Goal: Task Accomplishment & Management: Complete application form

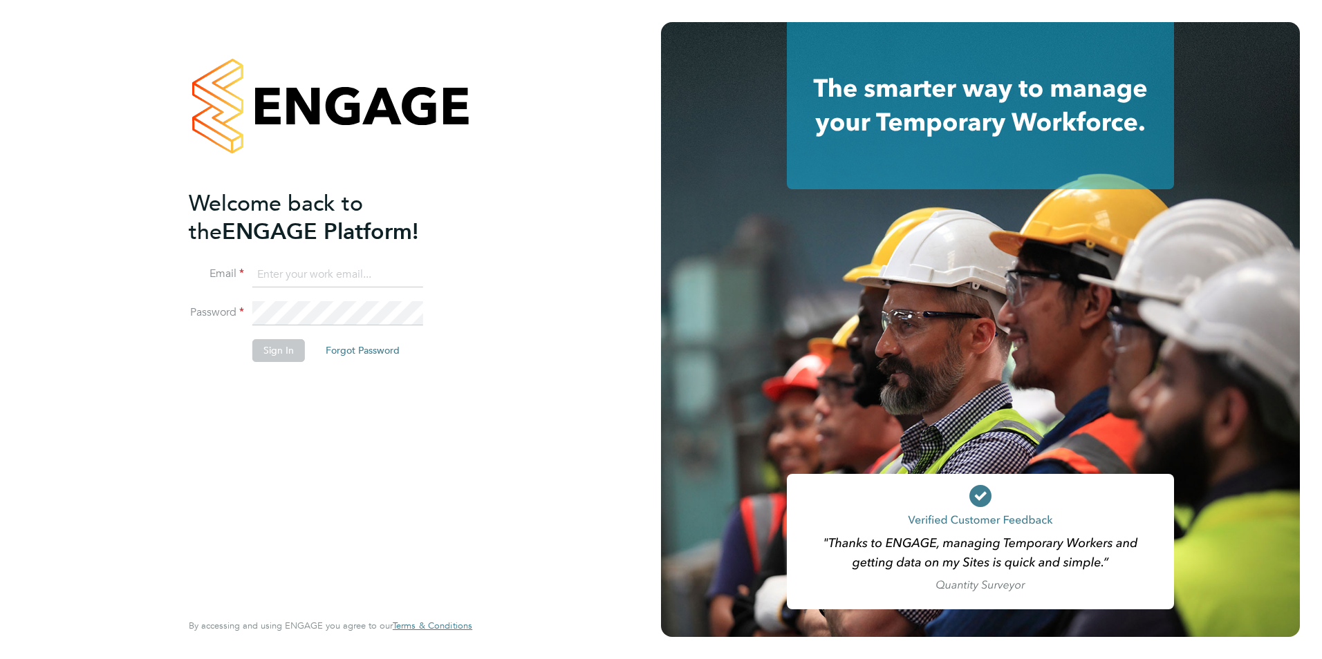
type input "[PERSON_NAME][EMAIL_ADDRESS][PERSON_NAME][DOMAIN_NAME]"
click at [287, 353] on button "Sign In" at bounding box center [278, 350] width 53 height 22
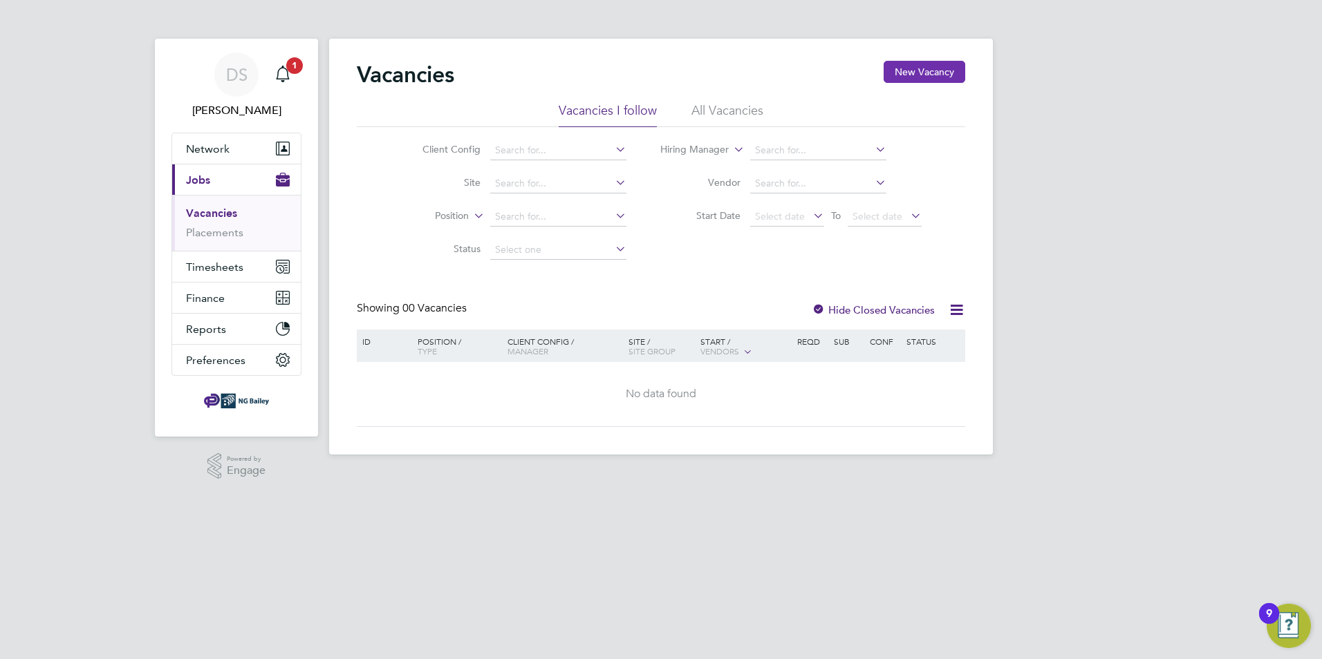
click at [928, 78] on button "New Vacancy" at bounding box center [924, 72] width 82 height 22
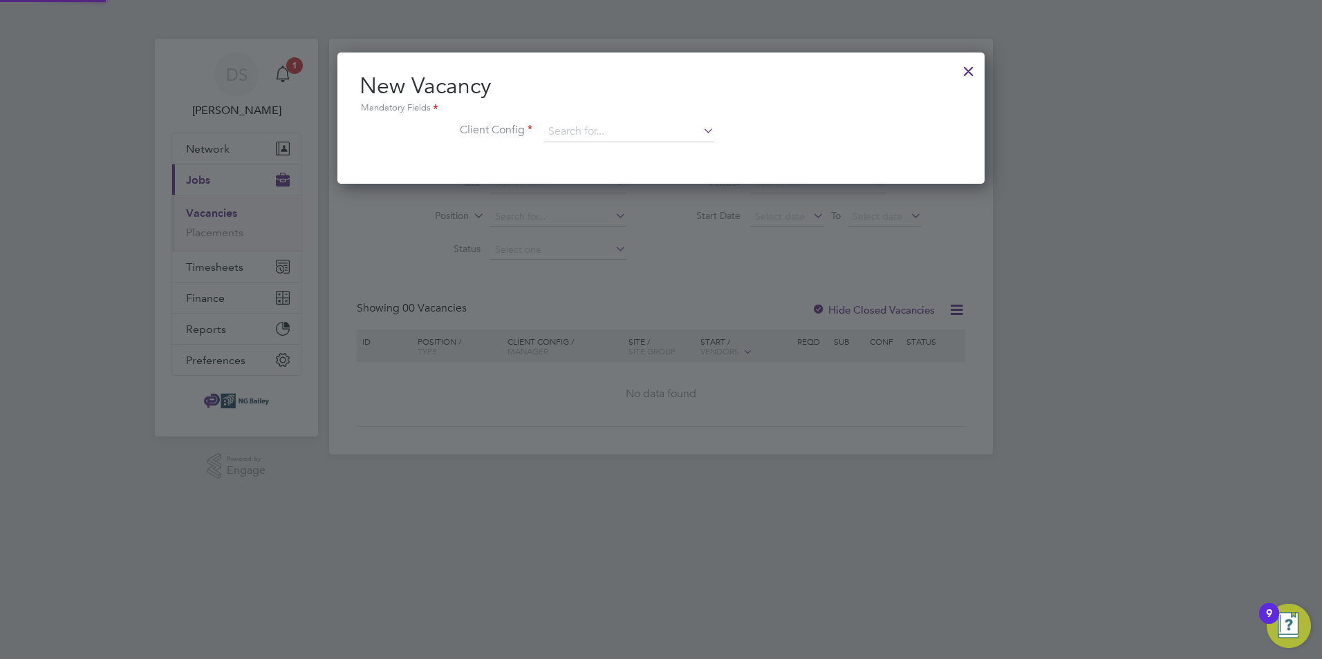
scroll to position [131, 648]
click at [700, 132] on icon at bounding box center [700, 130] width 0 height 19
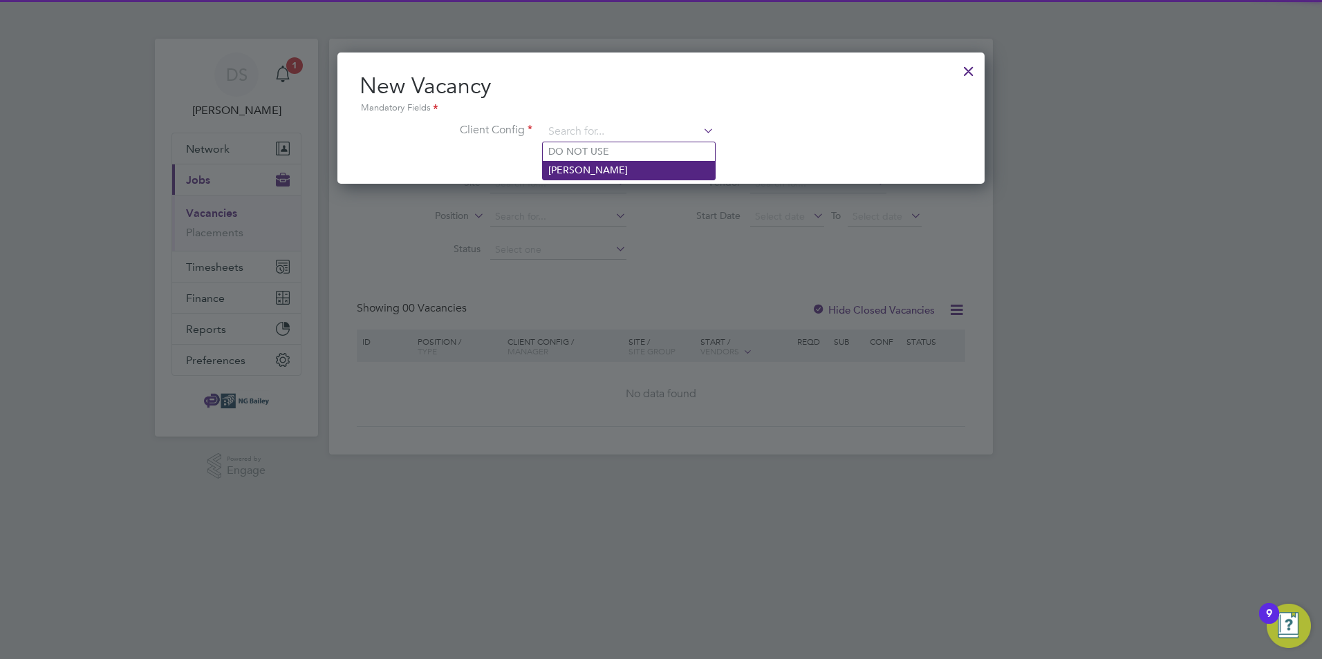
click at [616, 164] on li "[PERSON_NAME]" at bounding box center [629, 170] width 172 height 19
type input "[PERSON_NAME]"
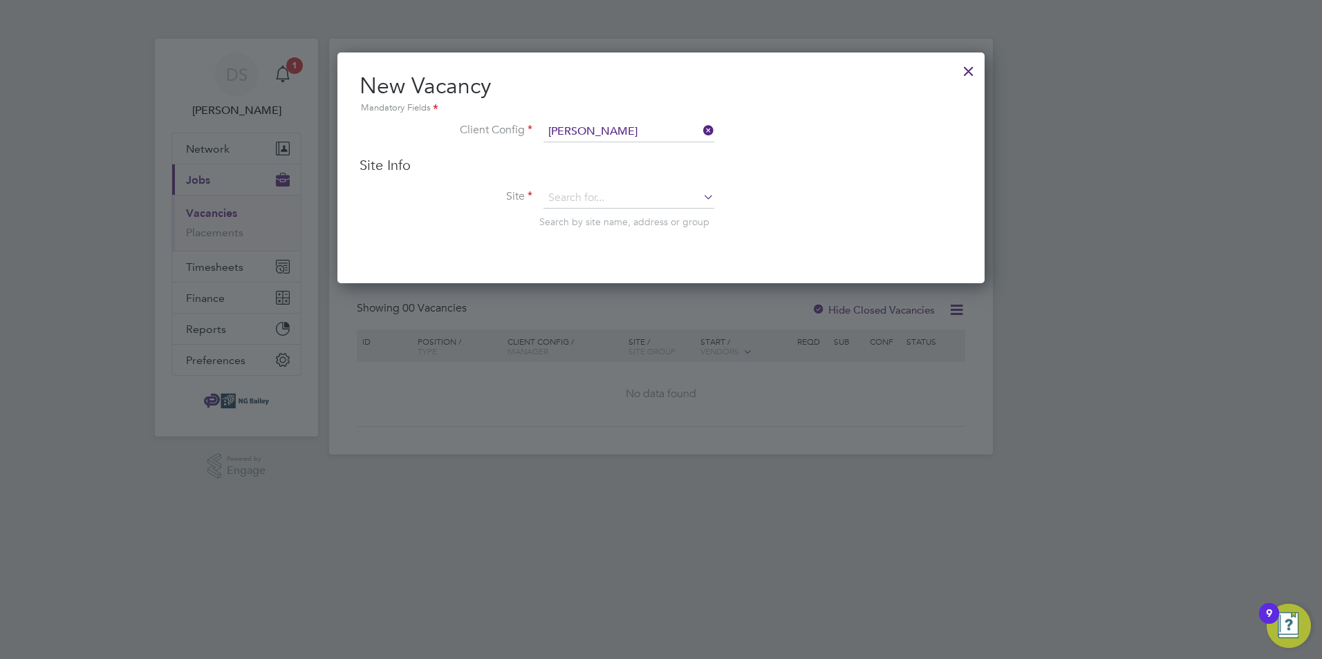
scroll to position [232, 648]
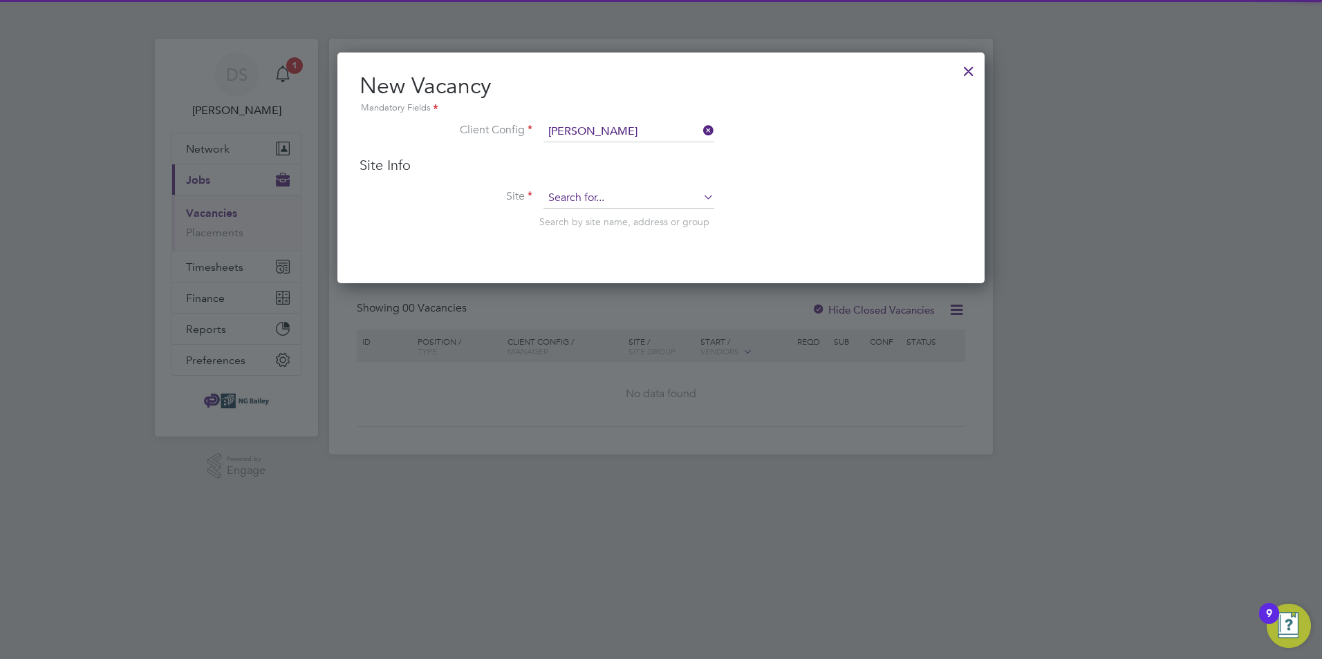
click at [632, 198] on input at bounding box center [628, 198] width 171 height 21
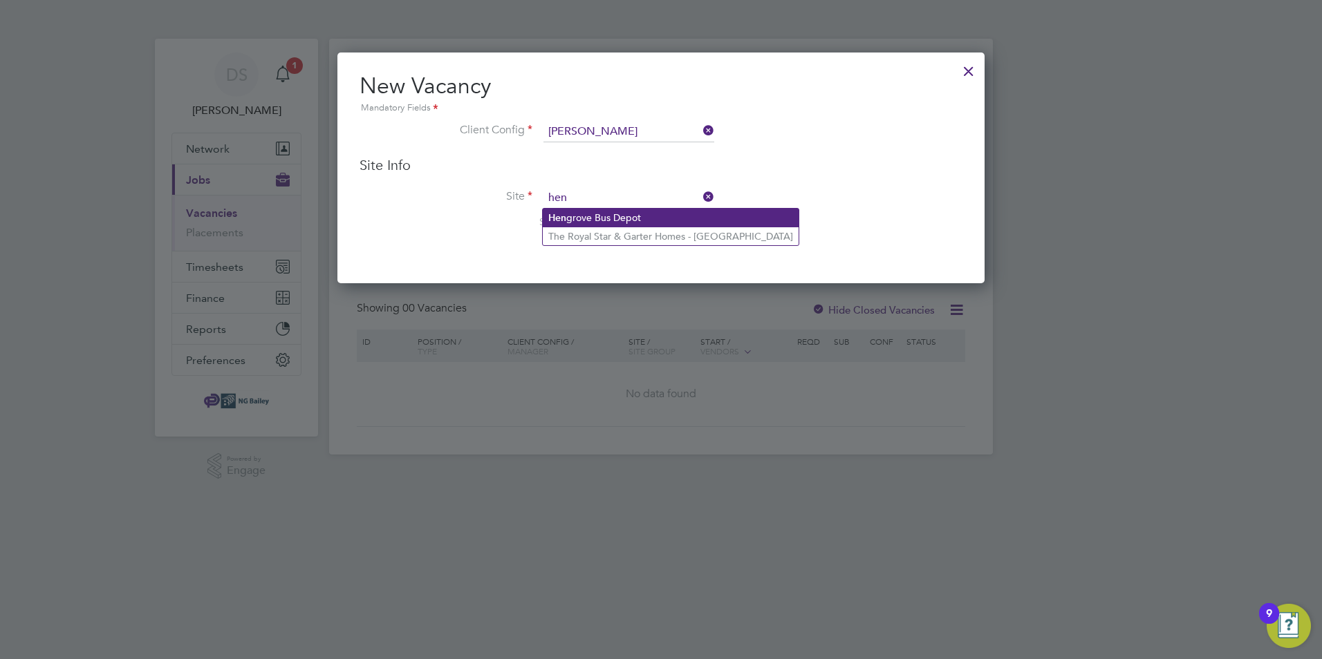
click at [585, 209] on li "[GEOGRAPHIC_DATA]" at bounding box center [671, 218] width 256 height 19
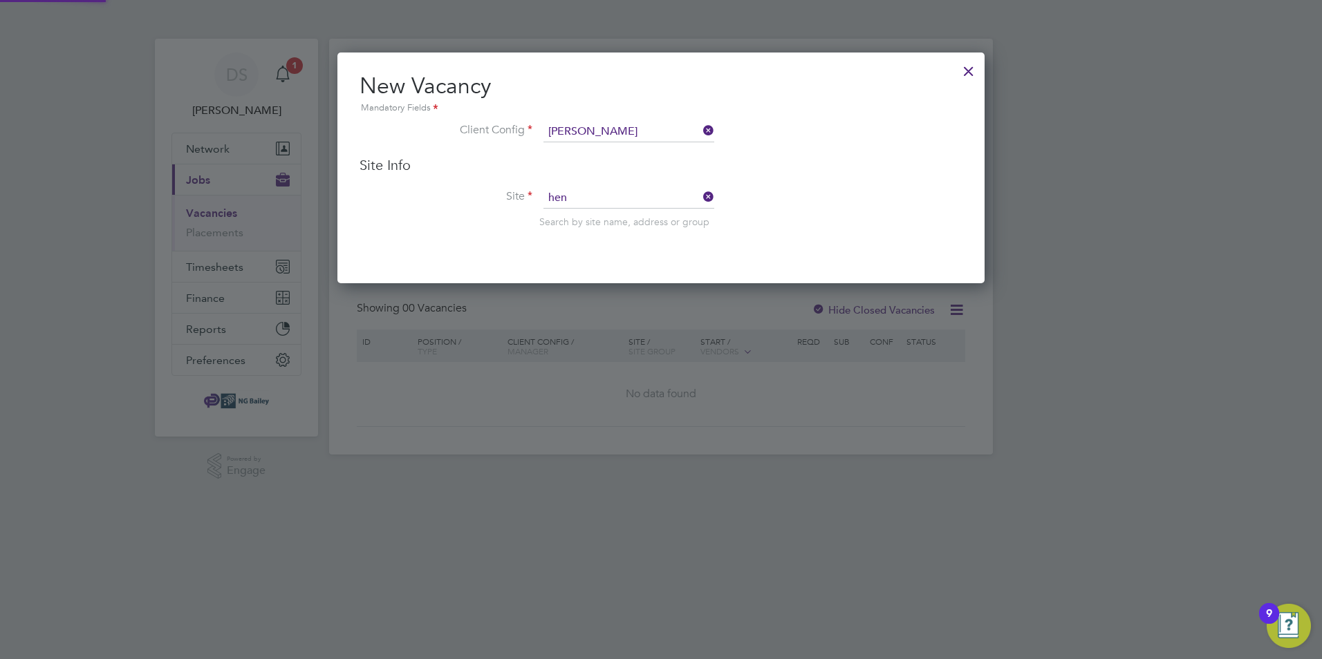
type input "Hengrove Bus Depot"
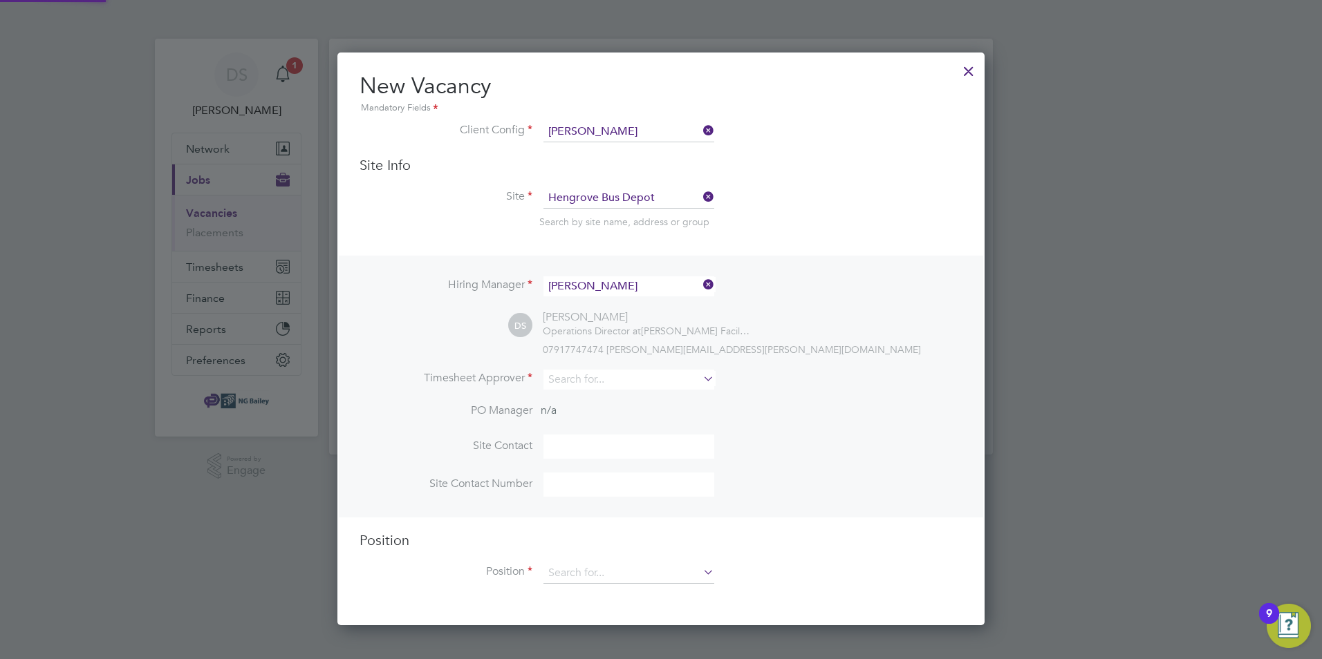
scroll to position [574, 648]
click at [700, 385] on icon at bounding box center [700, 378] width 0 height 19
click at [605, 437] on li "[PERSON_NAME]" at bounding box center [638, 438] width 191 height 19
type input "[PERSON_NAME]"
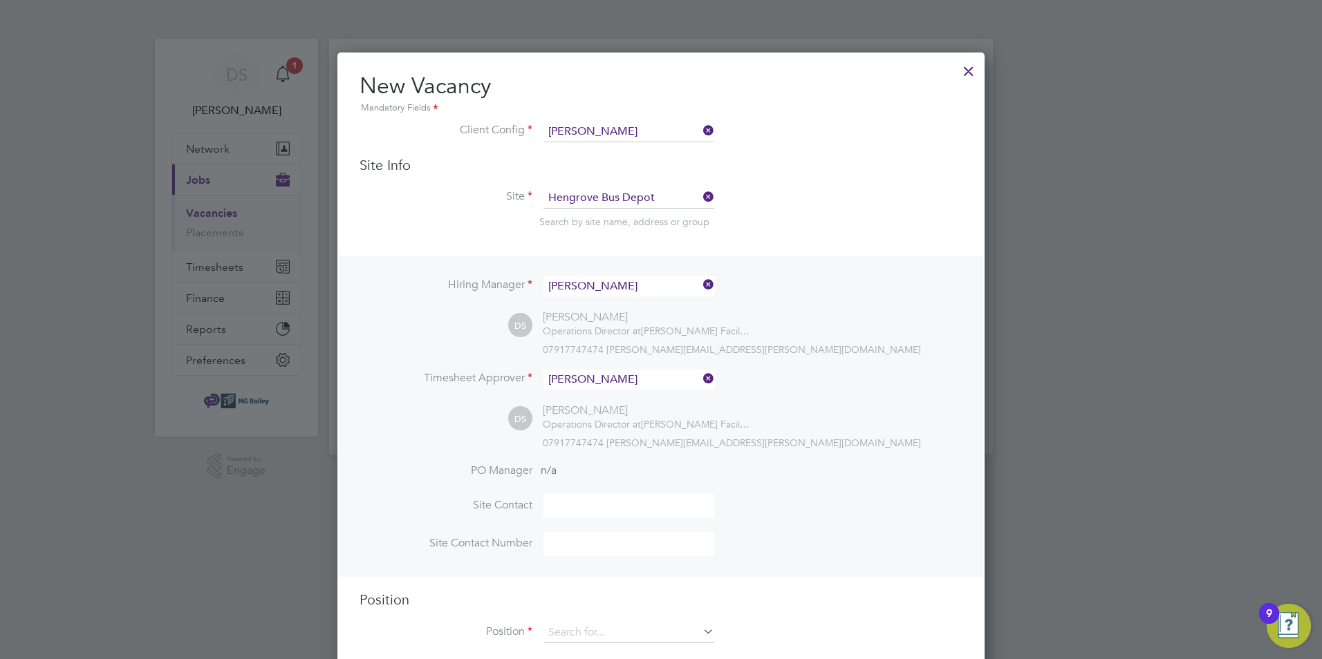
click at [592, 513] on input at bounding box center [628, 506] width 171 height 24
type input "[PERSON_NAME]"
click at [612, 556] on input at bounding box center [628, 544] width 171 height 24
type input "07944162945"
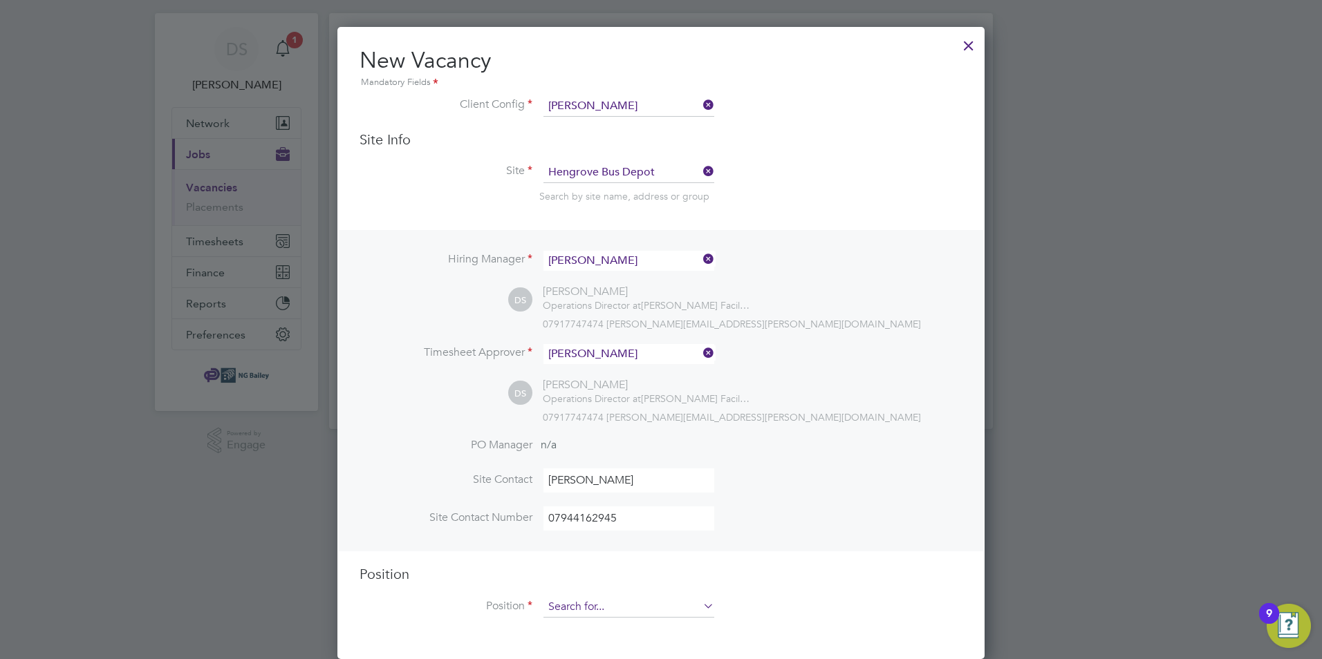
click at [648, 607] on input at bounding box center [628, 607] width 171 height 21
click at [647, 630] on li "General Construction Site Lab ourer" at bounding box center [629, 627] width 172 height 19
type input "General Construction Site Labourer"
type textarea "The duties include: General Site security of the access gates. Site clearing an…"
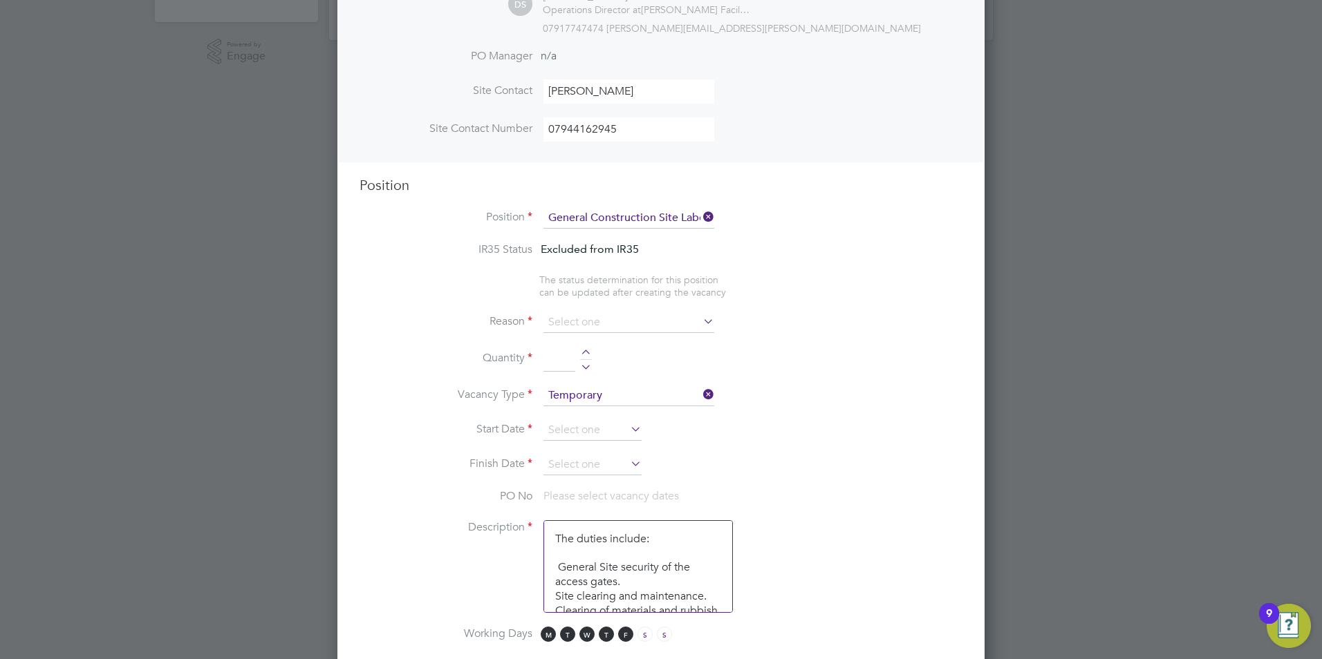
scroll to position [442, 0]
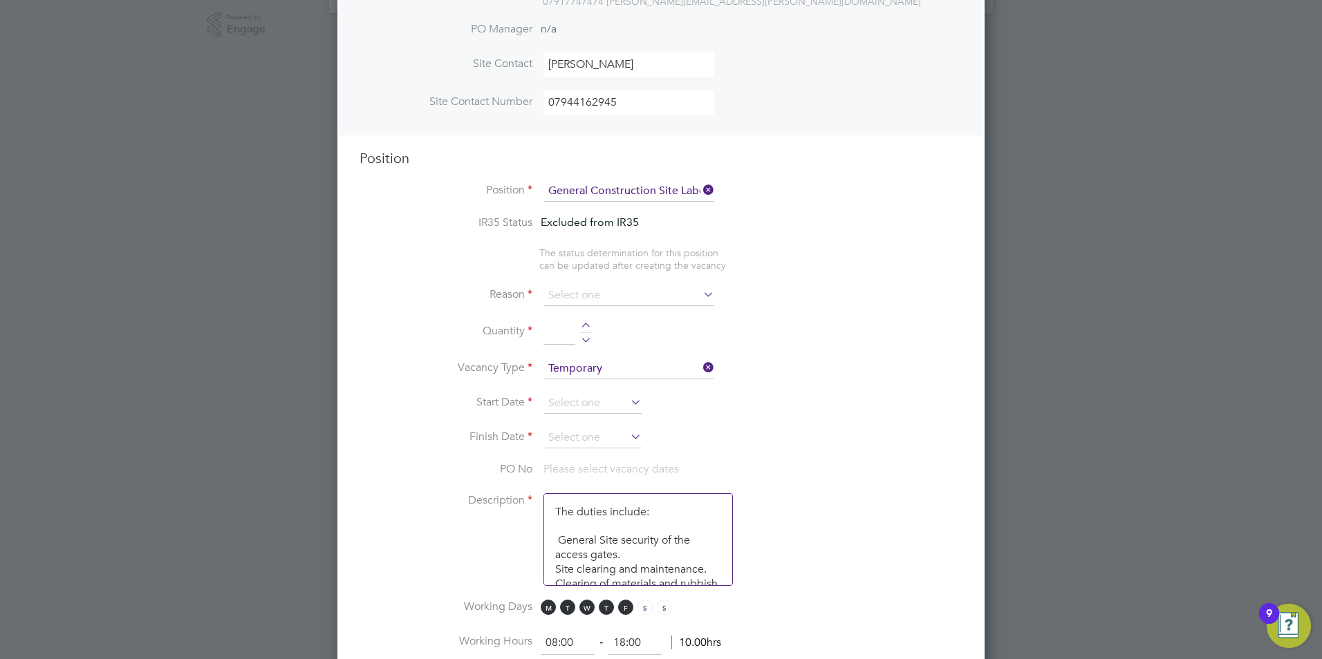
click at [700, 293] on icon at bounding box center [700, 294] width 0 height 19
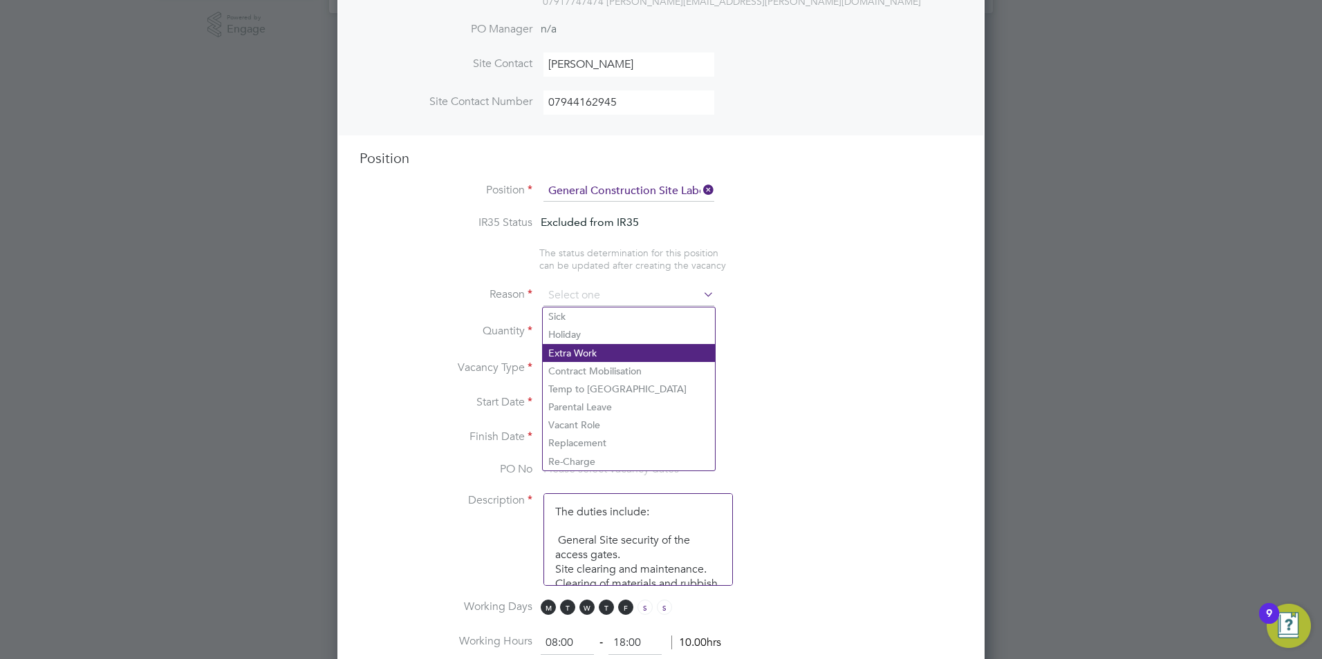
click at [599, 346] on li "Extra Work" at bounding box center [629, 353] width 172 height 18
type input "Extra Work"
click at [798, 372] on li "Vacancy Type Temporary" at bounding box center [660, 376] width 603 height 35
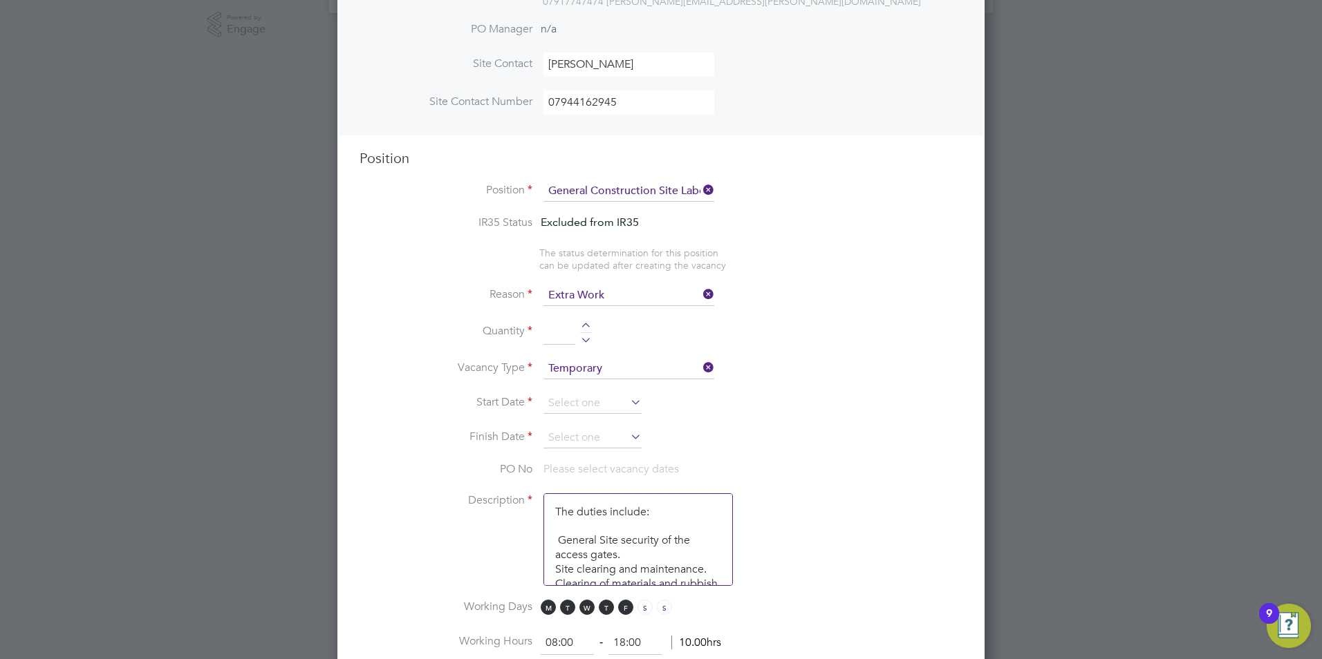
click at [572, 334] on input at bounding box center [559, 332] width 32 height 25
type input "1"
click at [628, 406] on icon at bounding box center [628, 402] width 0 height 19
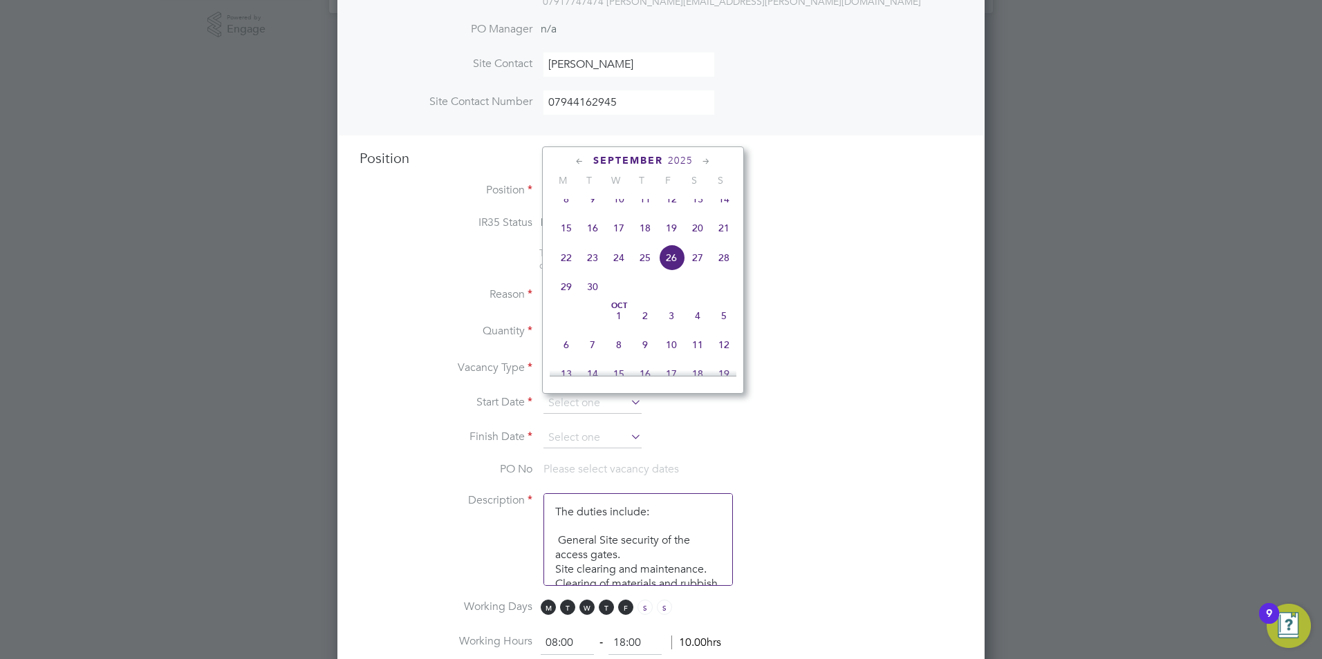
click at [563, 300] on span "29" at bounding box center [566, 287] width 26 height 26
type input "[DATE]"
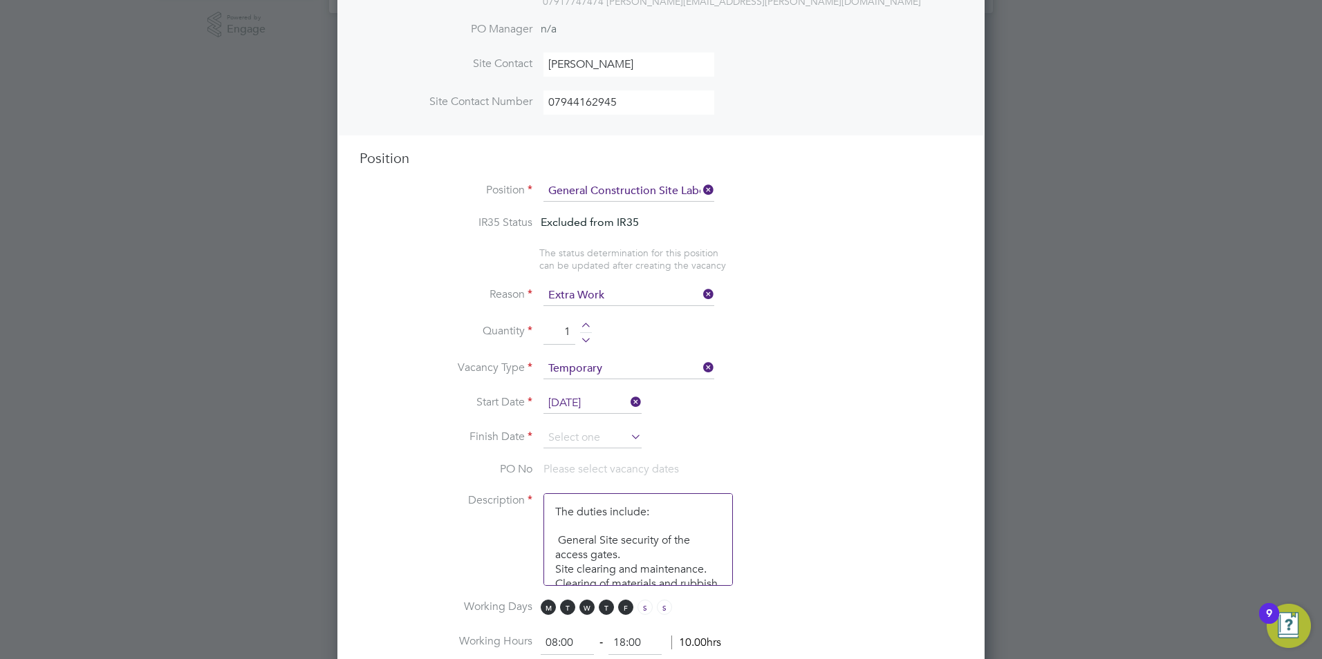
click at [628, 440] on icon at bounding box center [628, 436] width 0 height 19
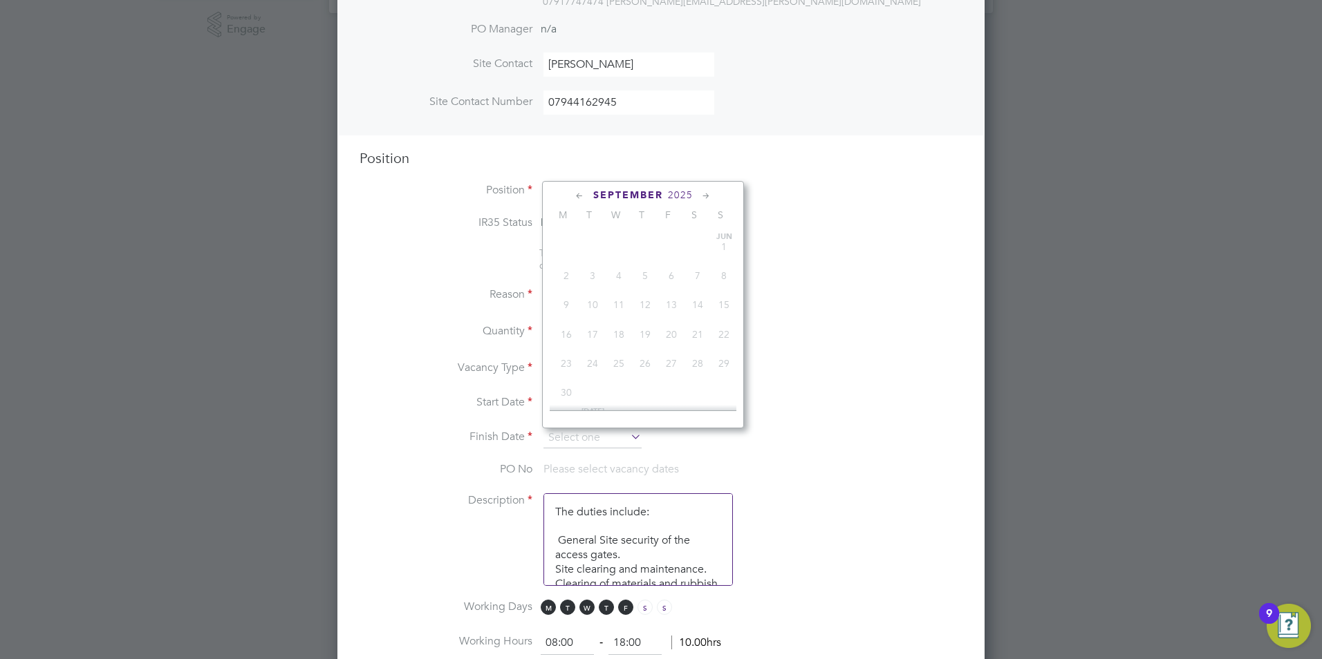
scroll to position [538, 0]
click at [674, 363] on span "10" at bounding box center [671, 350] width 26 height 26
type input "[DATE]"
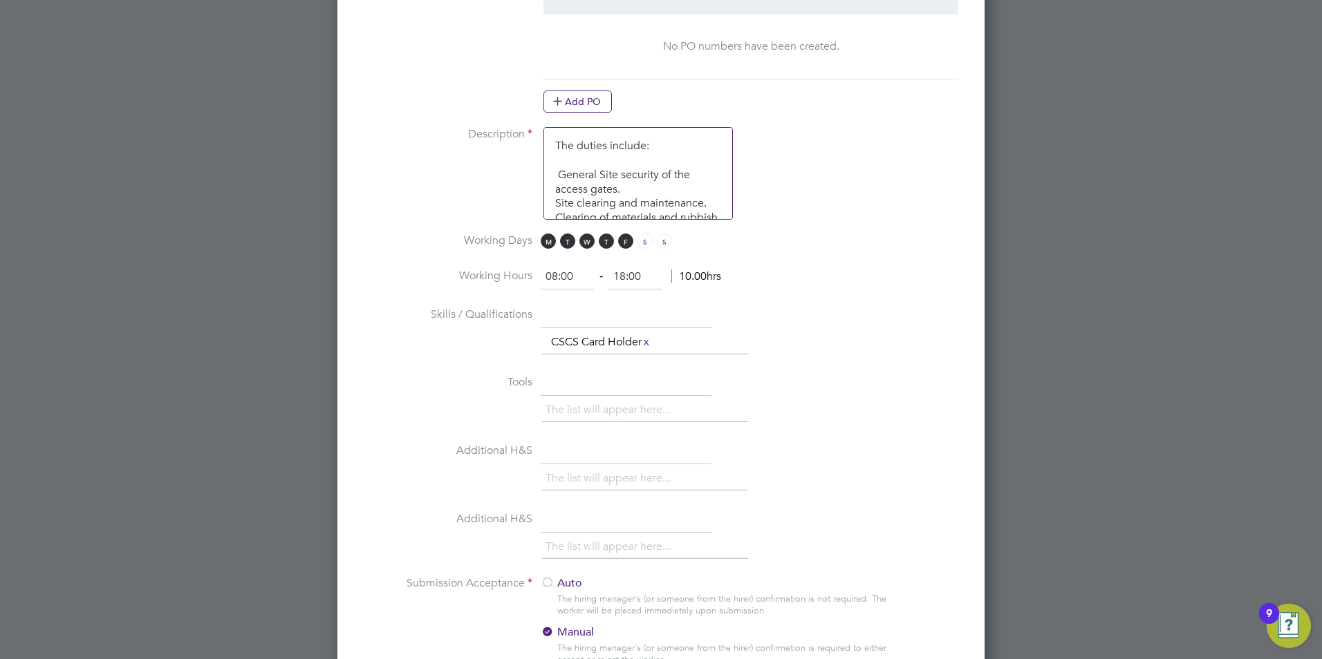
scroll to position [995, 0]
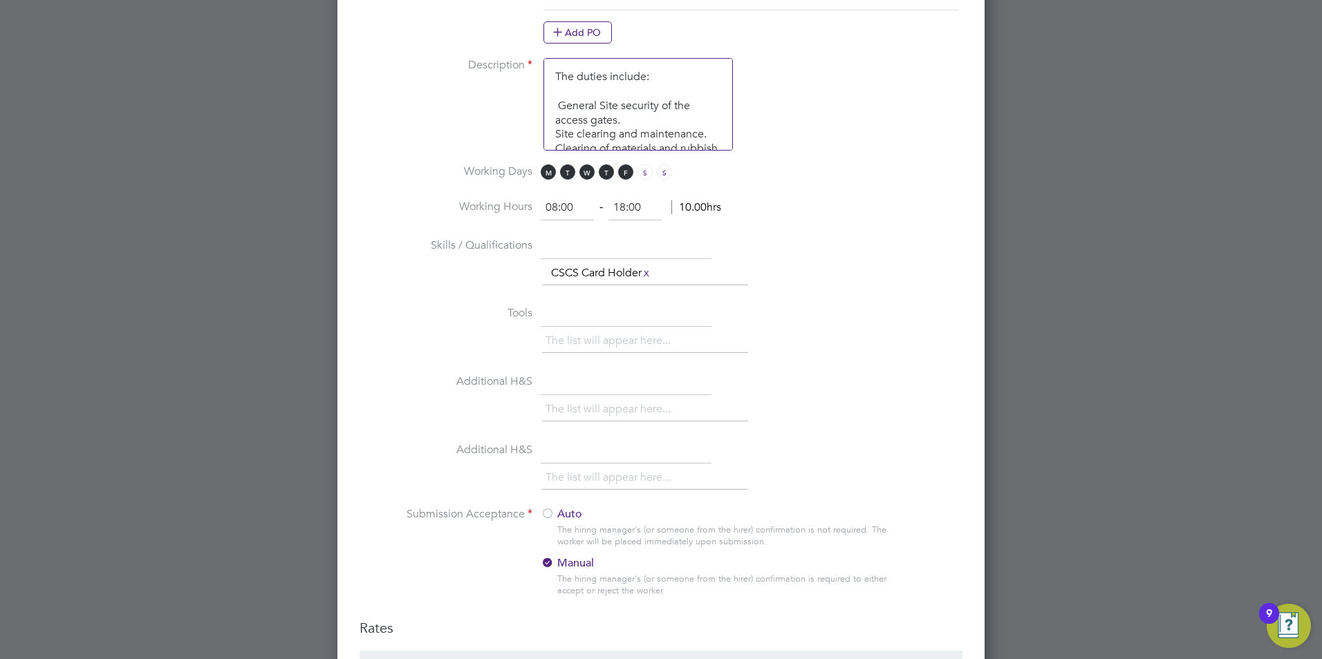
click at [619, 409] on li "The list will appear here..." at bounding box center [610, 409] width 131 height 19
click at [605, 386] on input "text" at bounding box center [626, 382] width 171 height 25
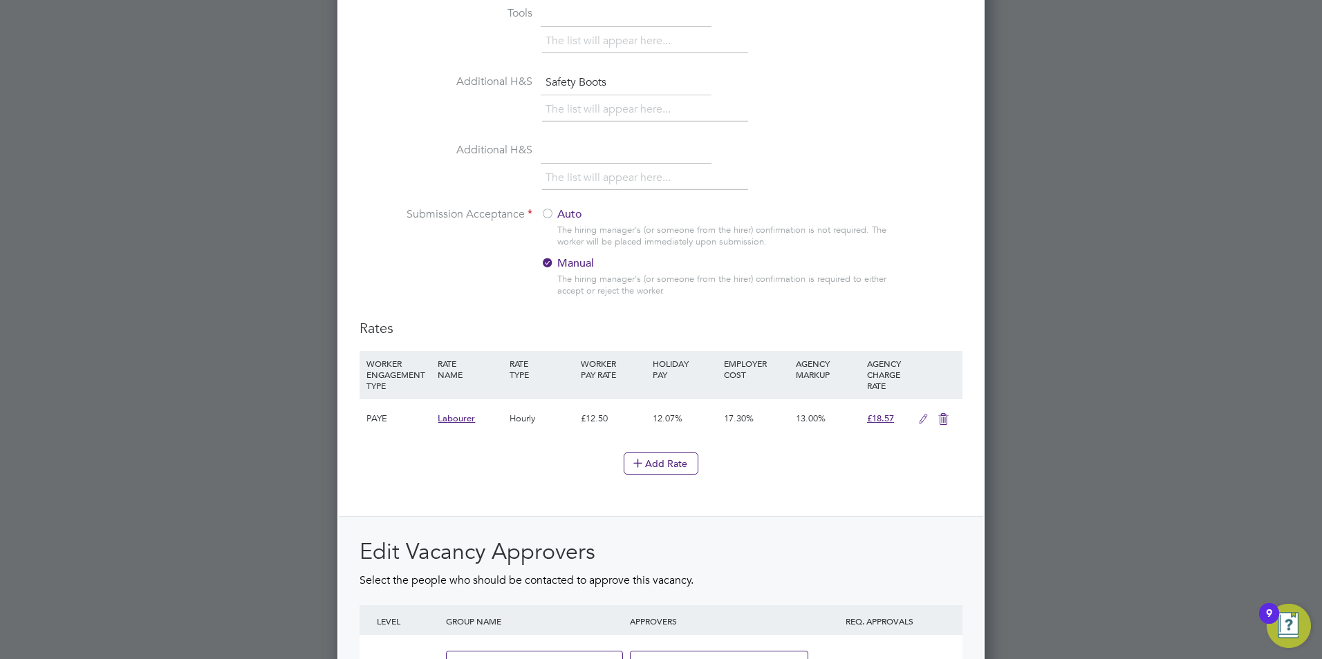
scroll to position [1478, 0]
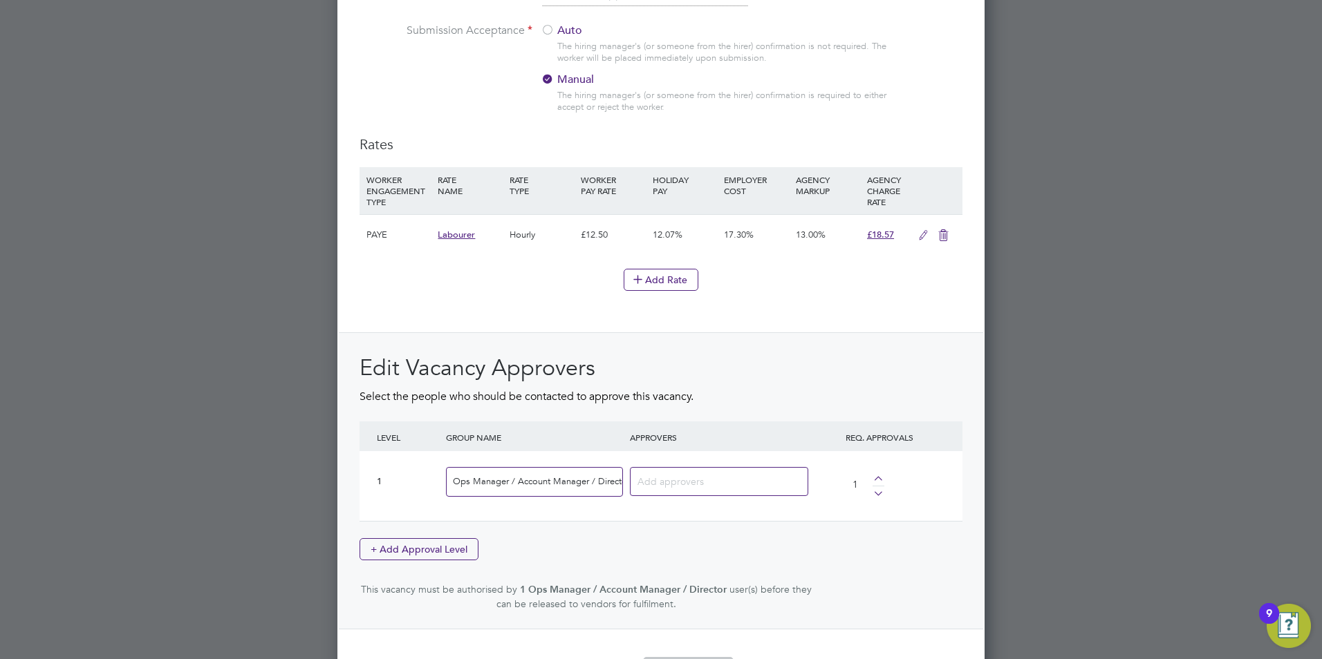
type input "Safety Boots"
click at [699, 482] on input at bounding box center [713, 481] width 153 height 18
type input "[PERSON_NAME]"
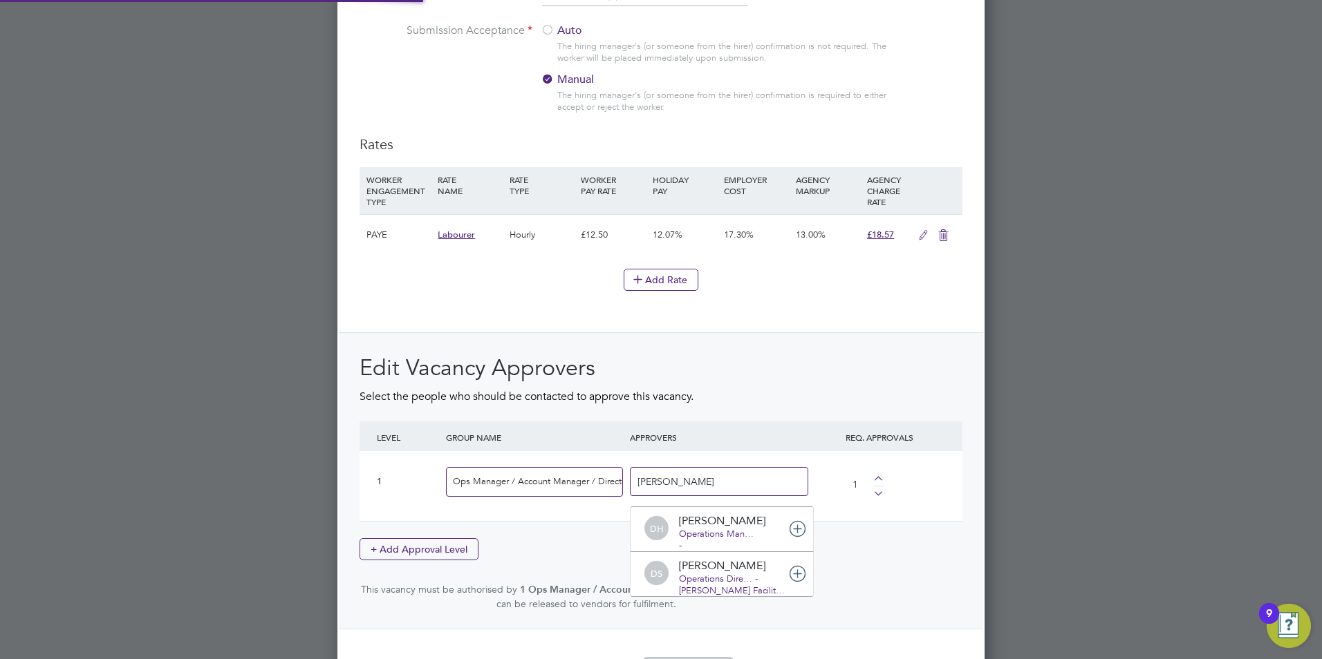
scroll to position [0, 0]
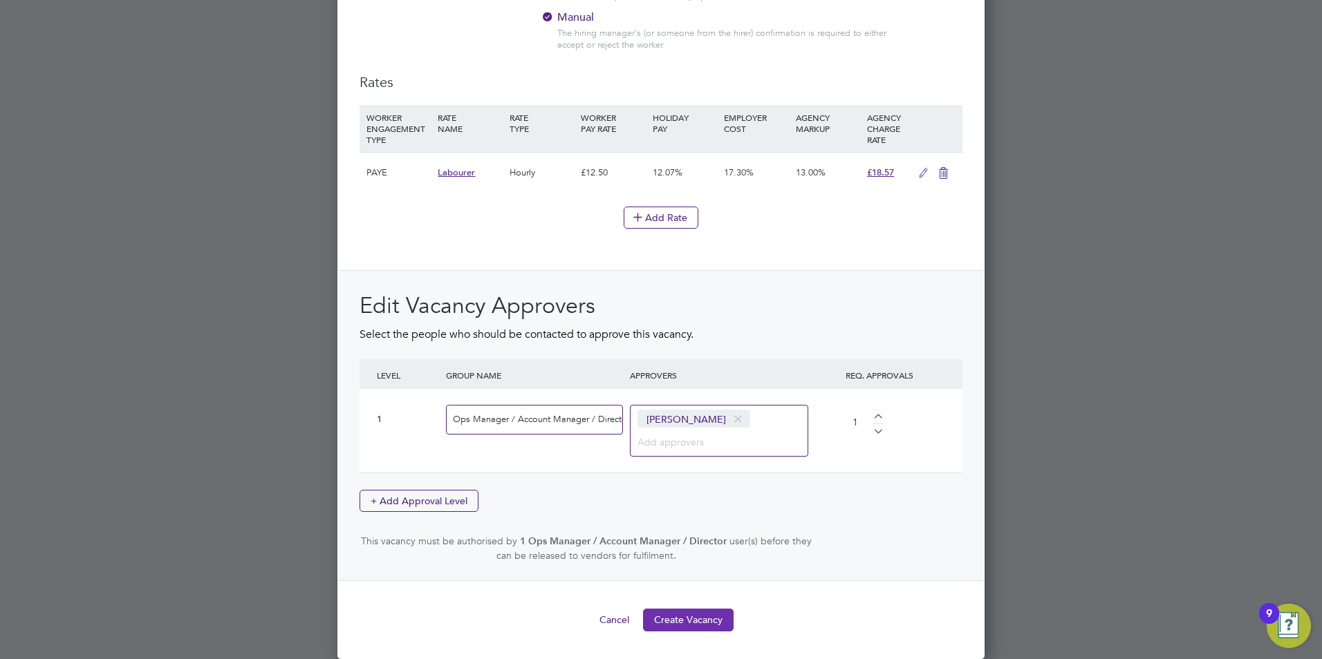
click at [683, 623] on button "Create Vacancy" at bounding box center [688, 620] width 91 height 22
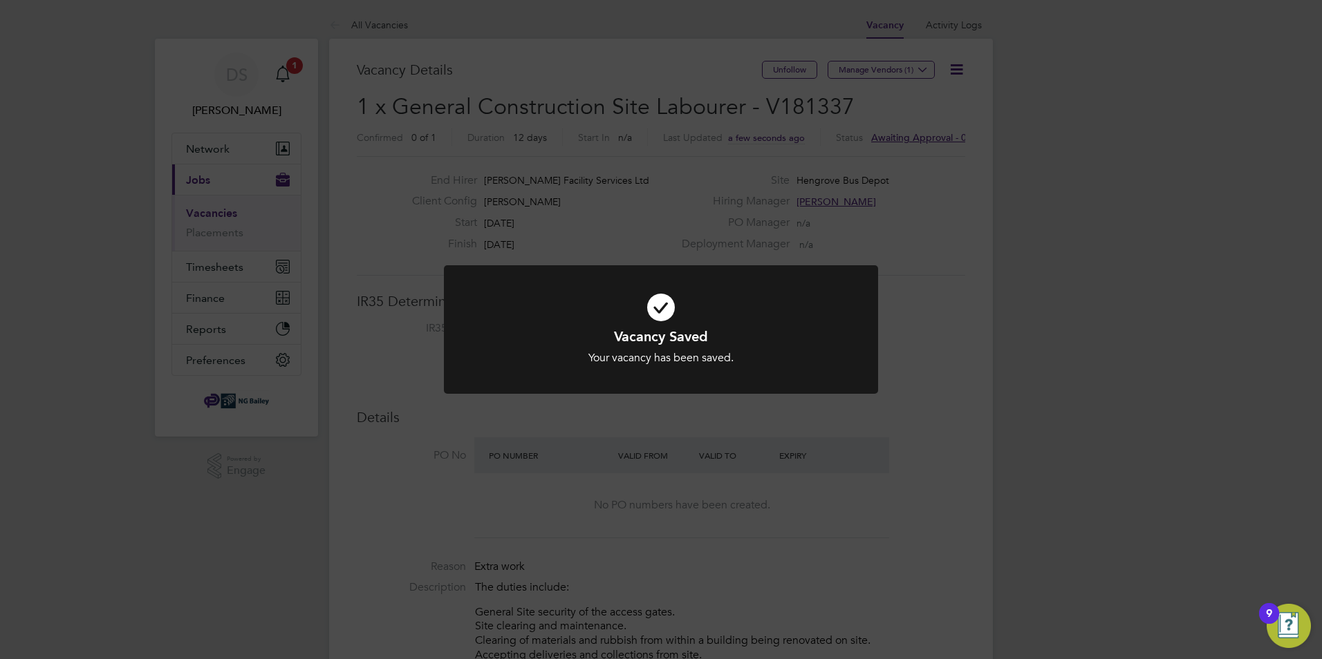
click at [931, 182] on div "Vacancy Saved Your vacancy has been saved. Cancel Okay" at bounding box center [661, 329] width 1322 height 659
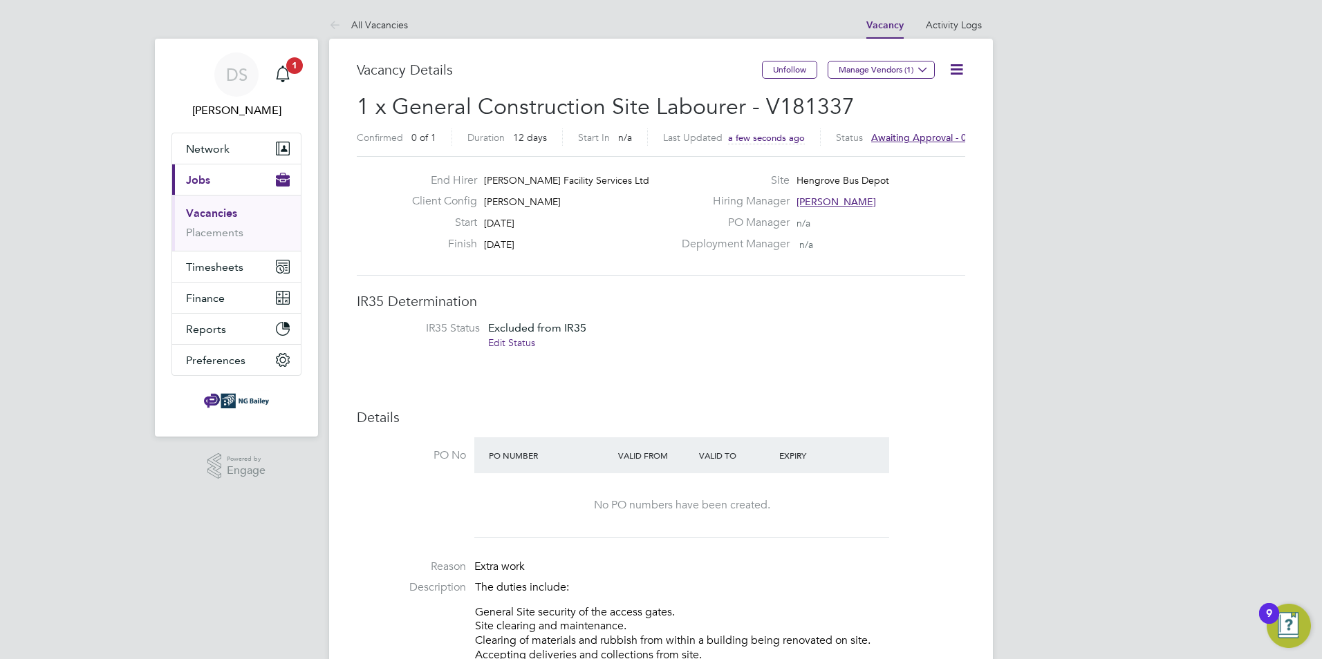
click at [957, 71] on icon at bounding box center [956, 69] width 17 height 17
click at [908, 142] on li "Approve" at bounding box center [923, 148] width 80 height 19
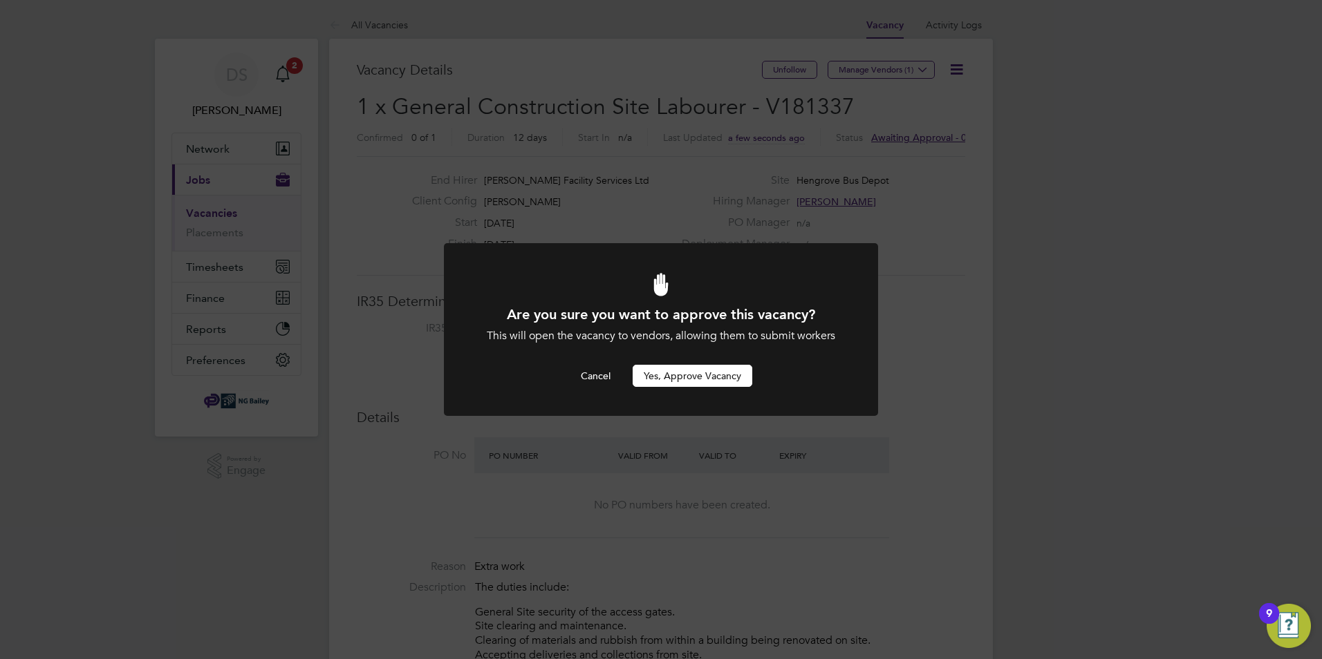
click at [713, 375] on button "Yes, Approve Vacancy" at bounding box center [692, 376] width 120 height 22
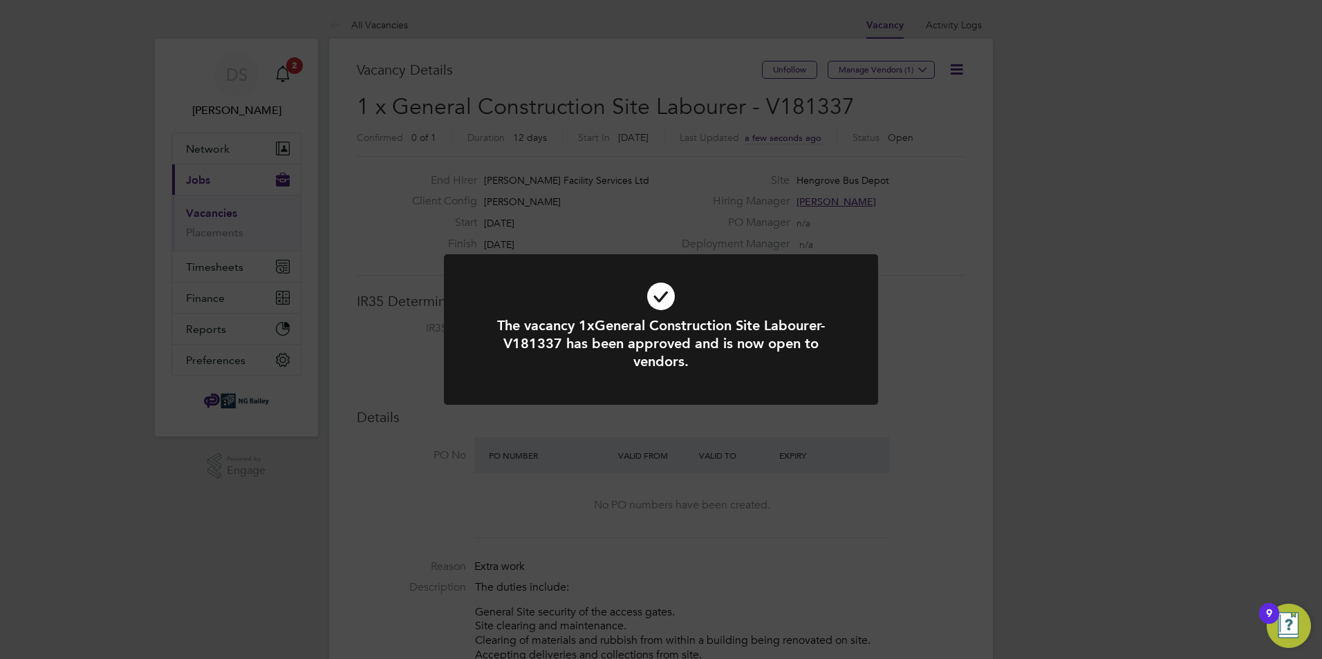
click at [934, 125] on div "The vacancy 1xGeneral Construction Site Labourer-V181337 has been approved and …" at bounding box center [661, 329] width 1322 height 659
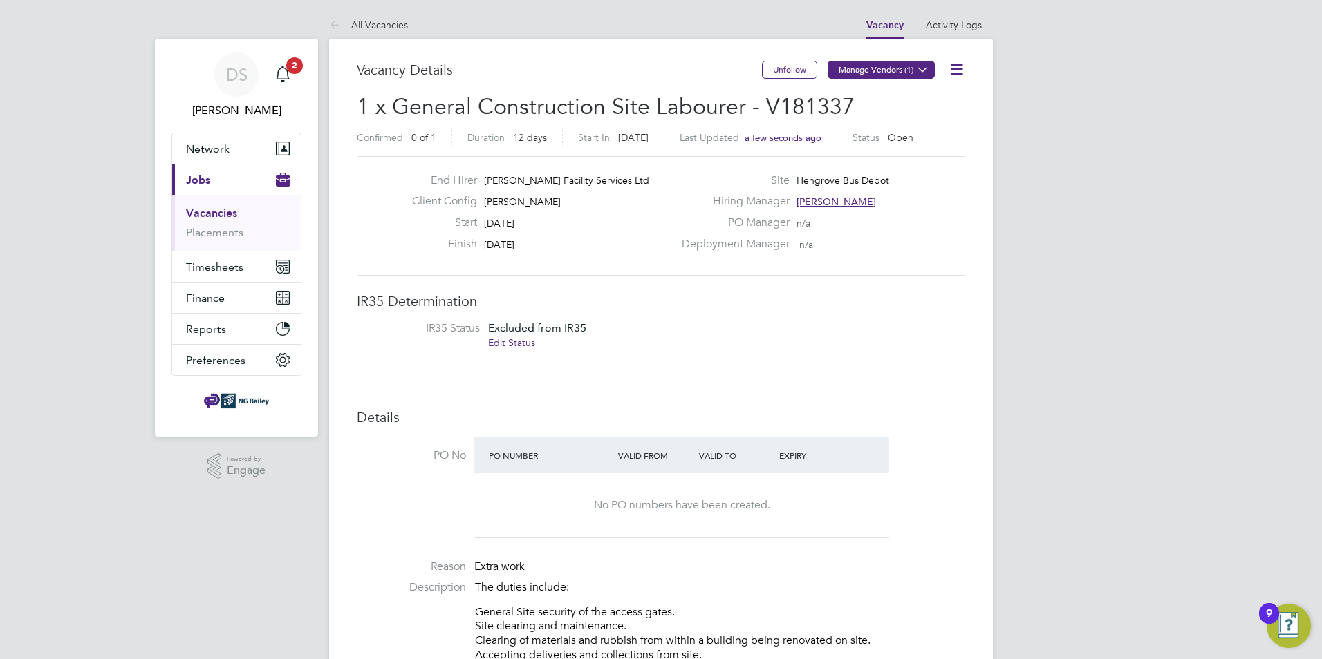
click at [926, 73] on icon at bounding box center [922, 69] width 10 height 10
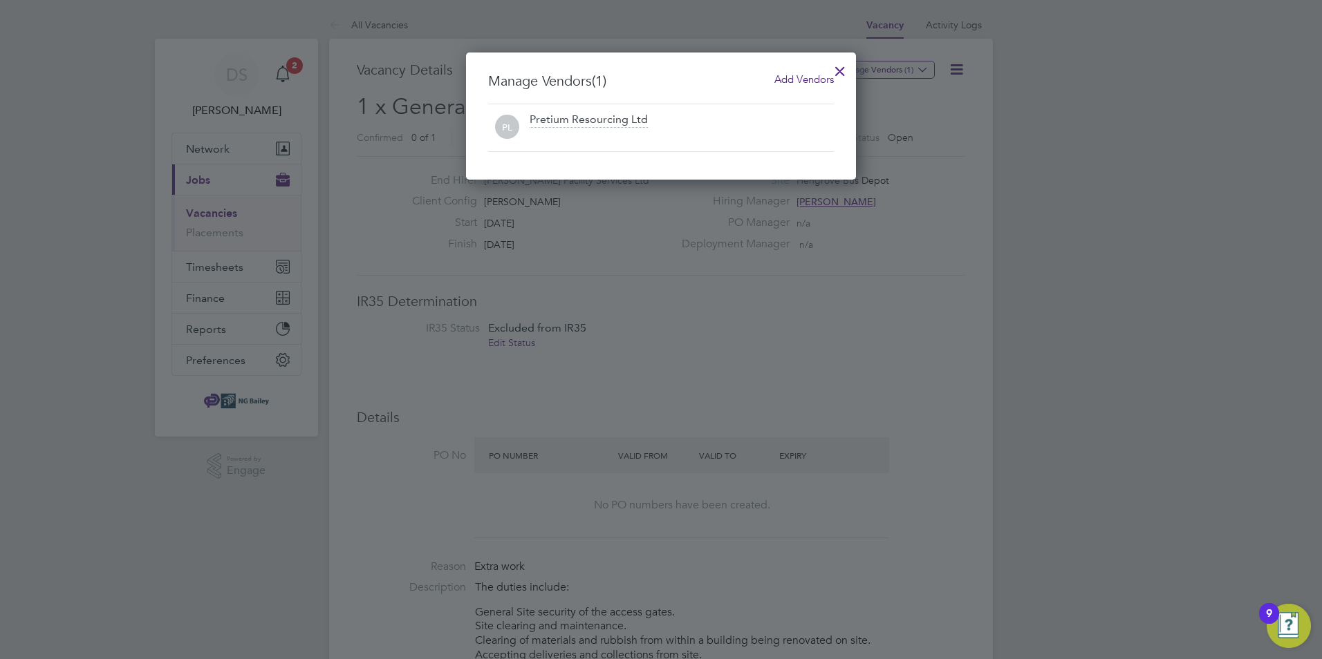
click at [792, 84] on span "Add Vendors" at bounding box center [803, 79] width 59 height 13
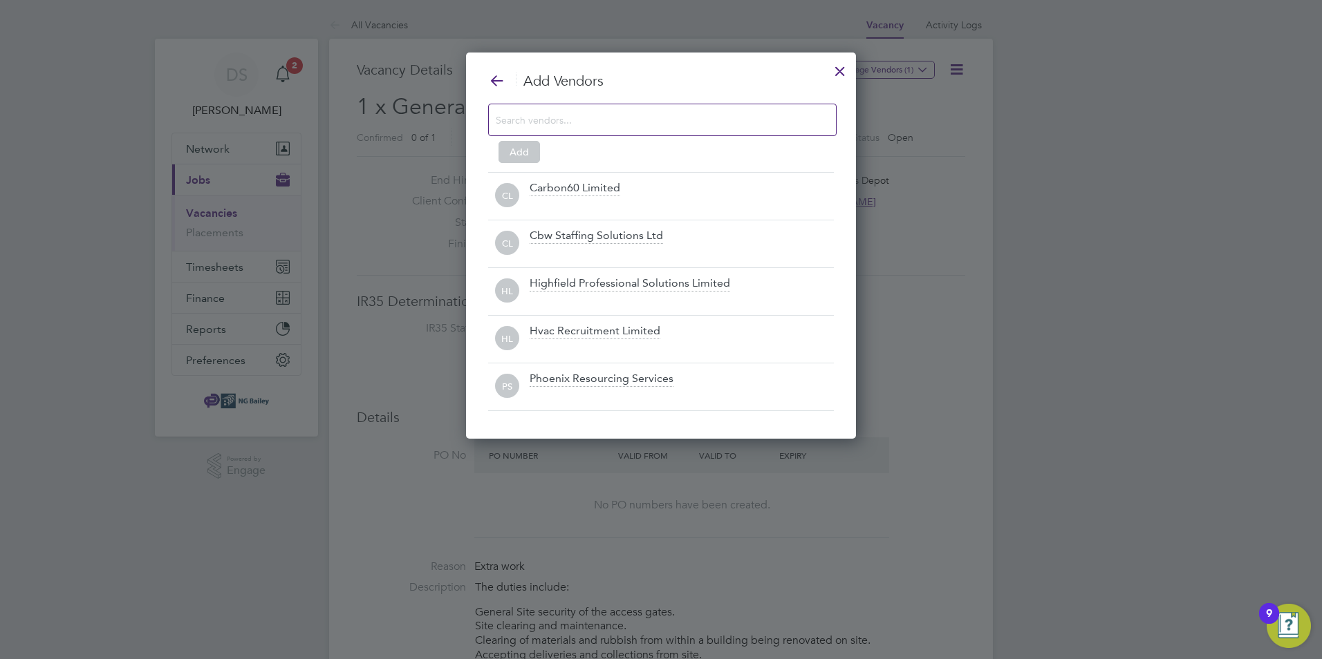
click at [639, 120] on input at bounding box center [651, 120] width 311 height 18
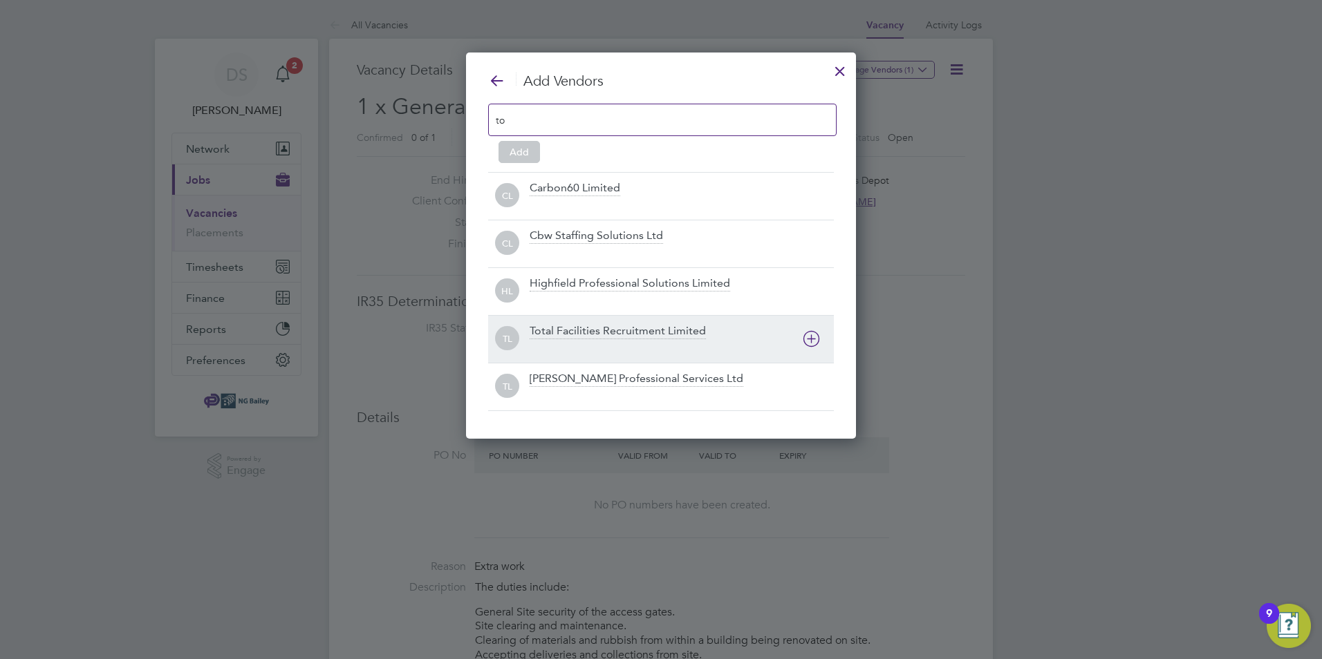
type input "to"
click at [630, 331] on div "Total Facilities Recruitment Limited" at bounding box center [617, 331] width 176 height 15
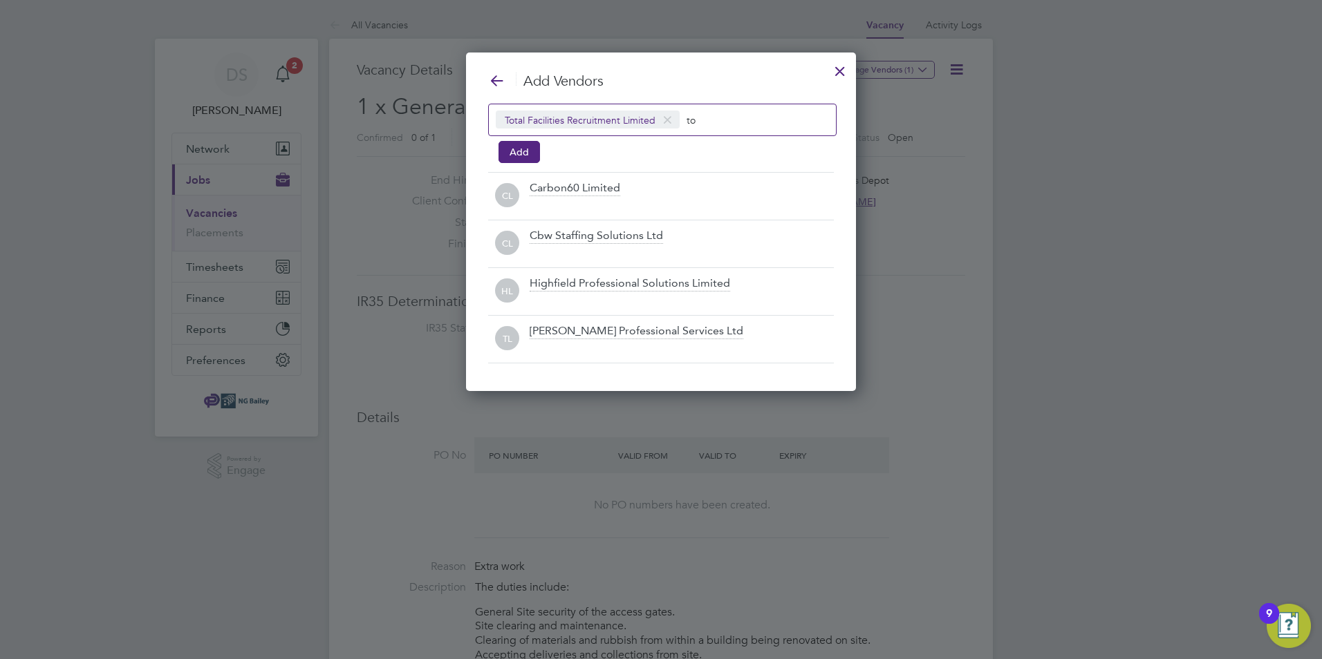
click at [494, 79] on icon at bounding box center [496, 80] width 17 height 17
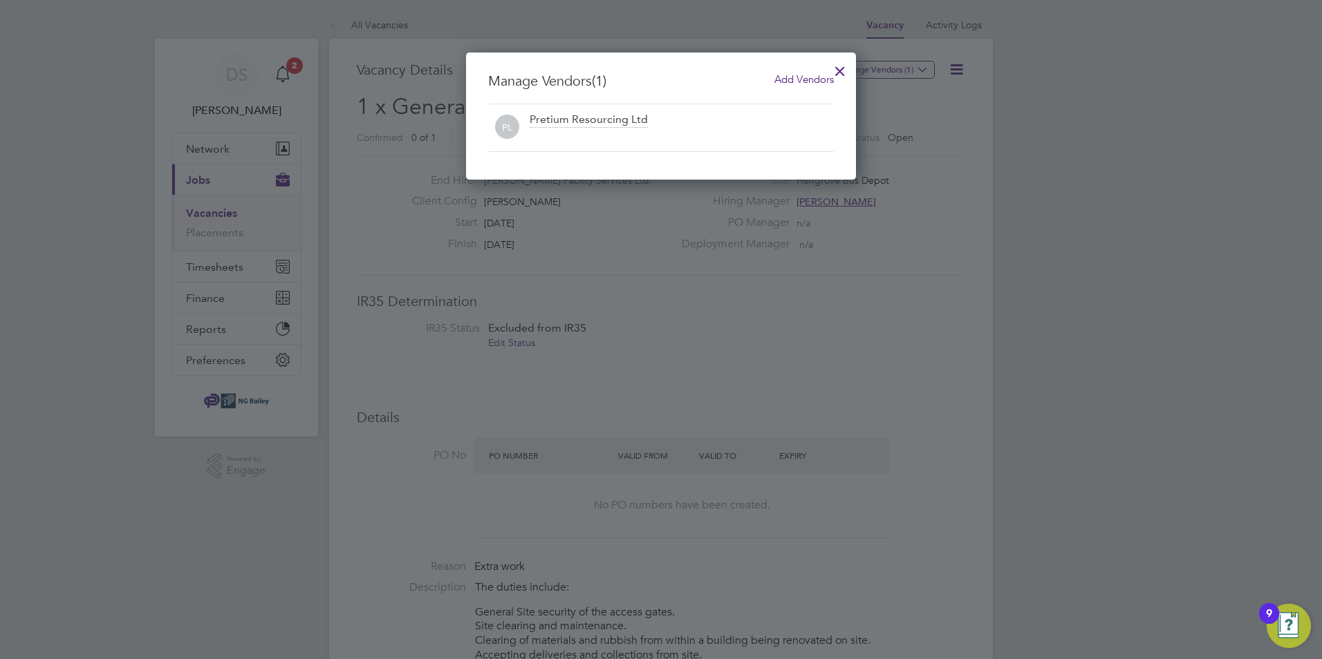
click at [819, 79] on span "Add Vendors" at bounding box center [803, 79] width 59 height 13
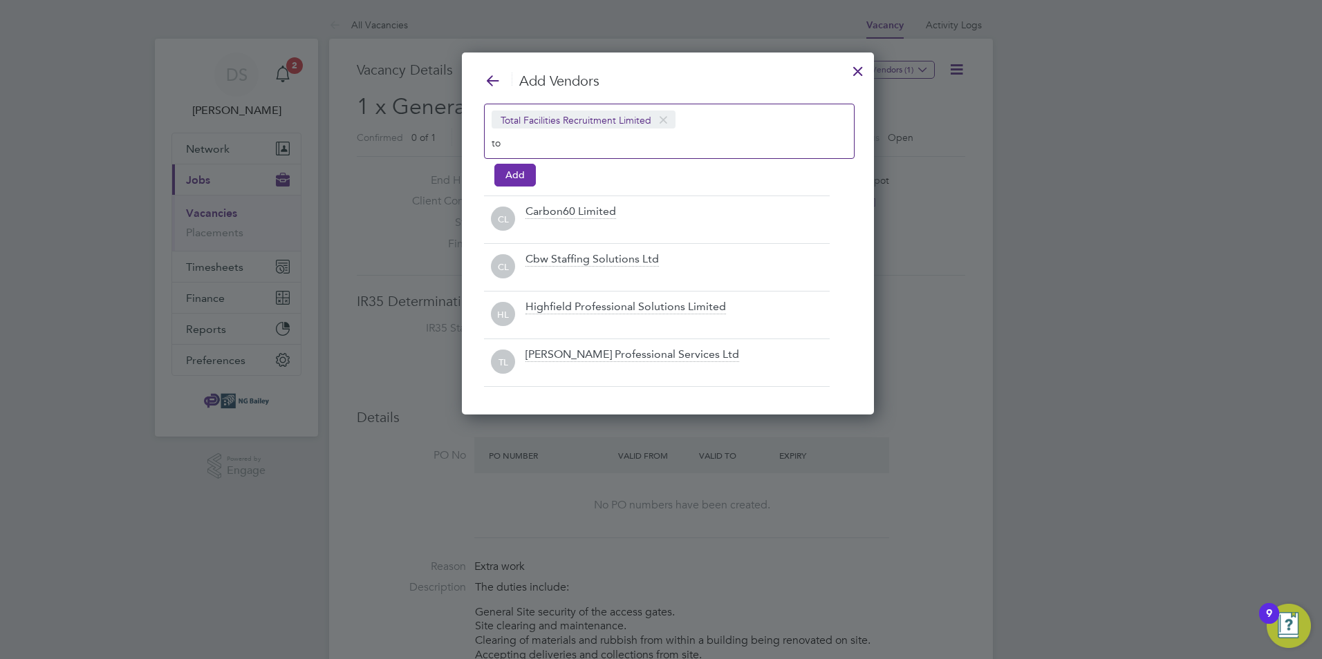
click at [522, 179] on button "Add" at bounding box center [514, 175] width 41 height 22
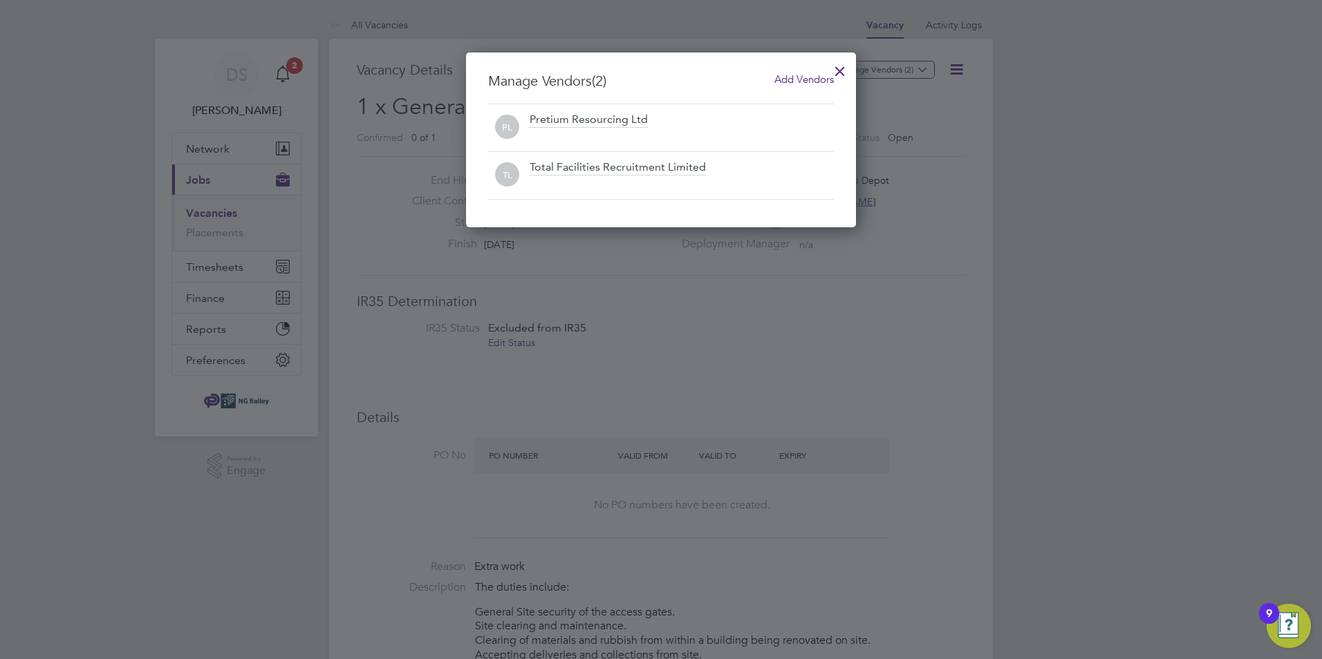
click at [843, 75] on div at bounding box center [839, 67] width 25 height 25
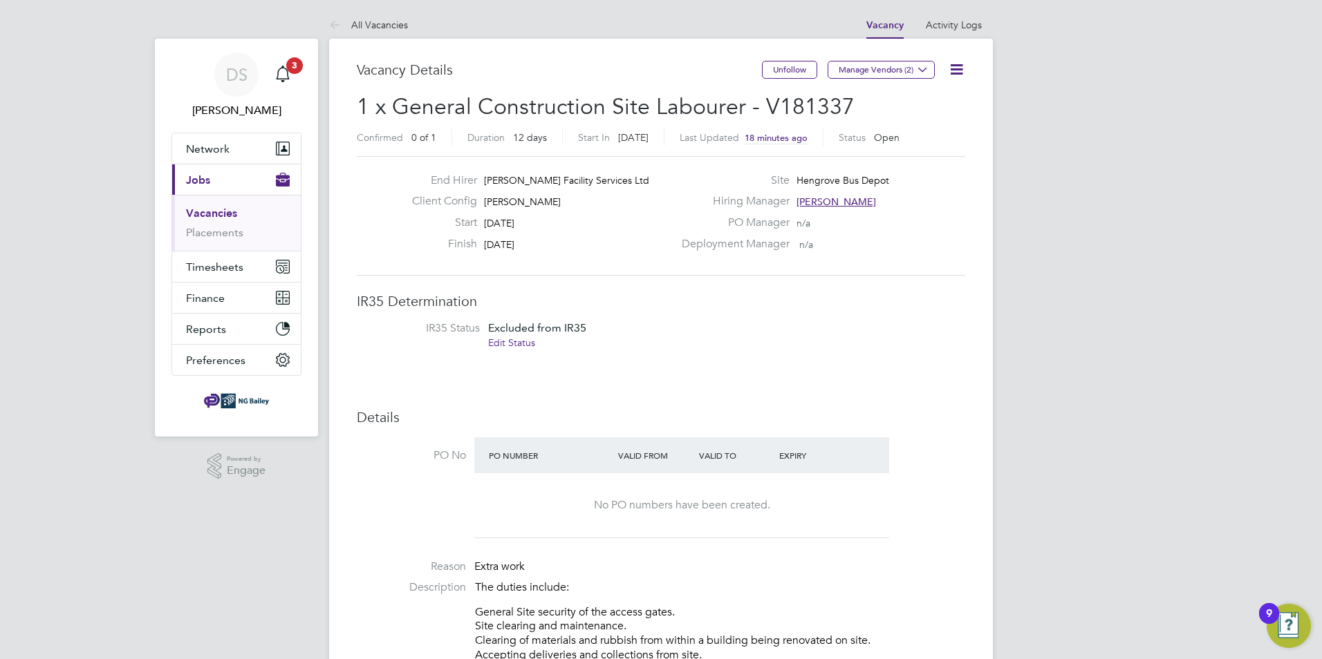
click at [204, 180] on span "Jobs" at bounding box center [198, 179] width 24 height 13
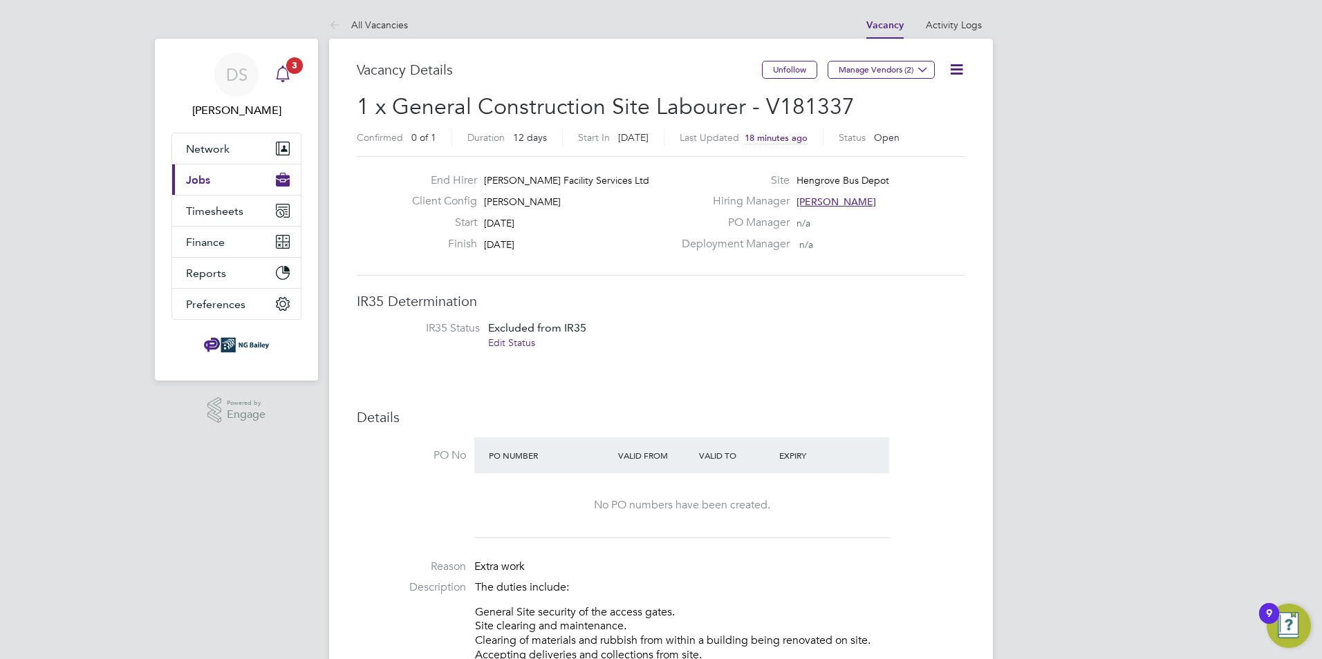
click at [285, 73] on icon "Main navigation" at bounding box center [282, 74] width 17 height 17
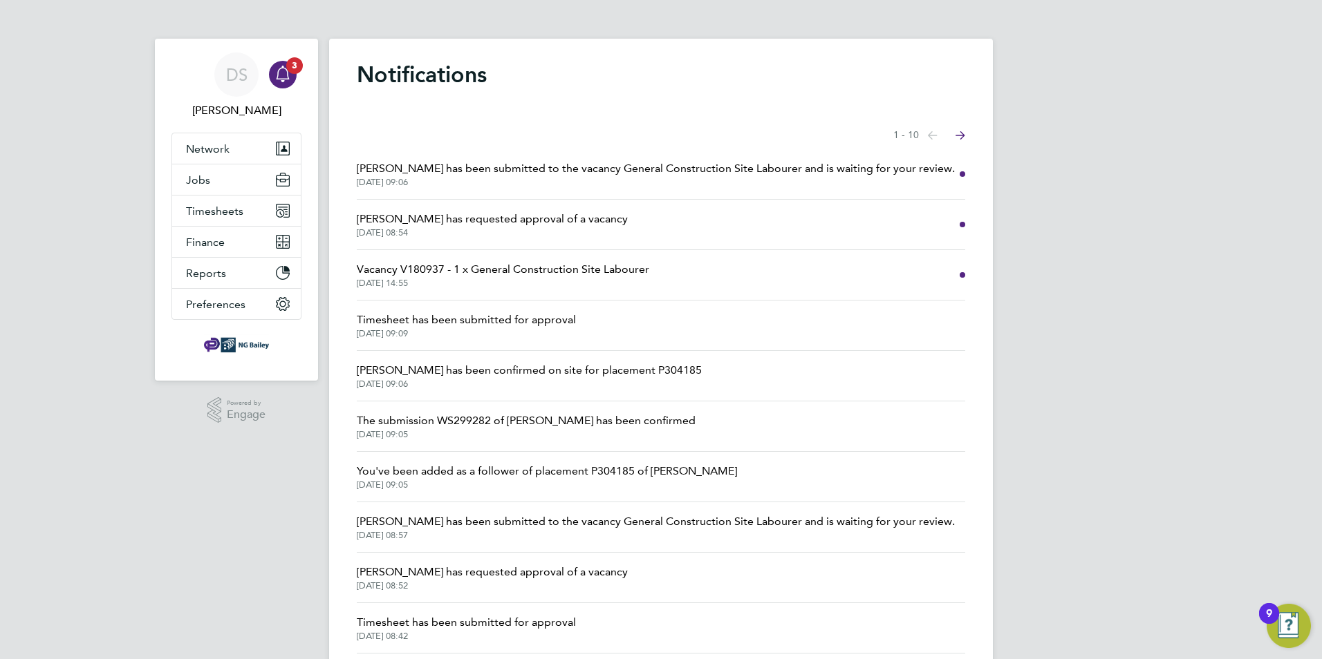
click at [890, 177] on span "[PERSON_NAME] has been submitted to the vacancy General Construction Site Labou…" at bounding box center [656, 168] width 598 height 17
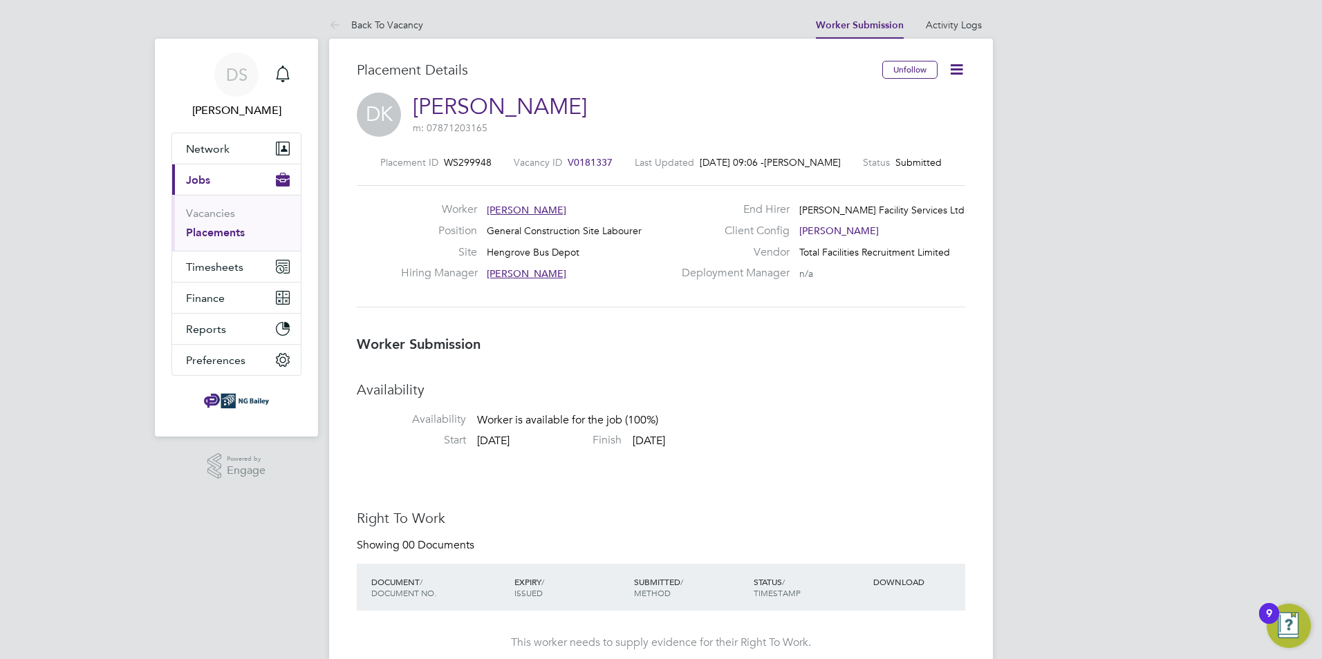
click at [959, 72] on icon at bounding box center [956, 69] width 17 height 17
click at [865, 129] on li "Offer" at bounding box center [898, 129] width 128 height 19
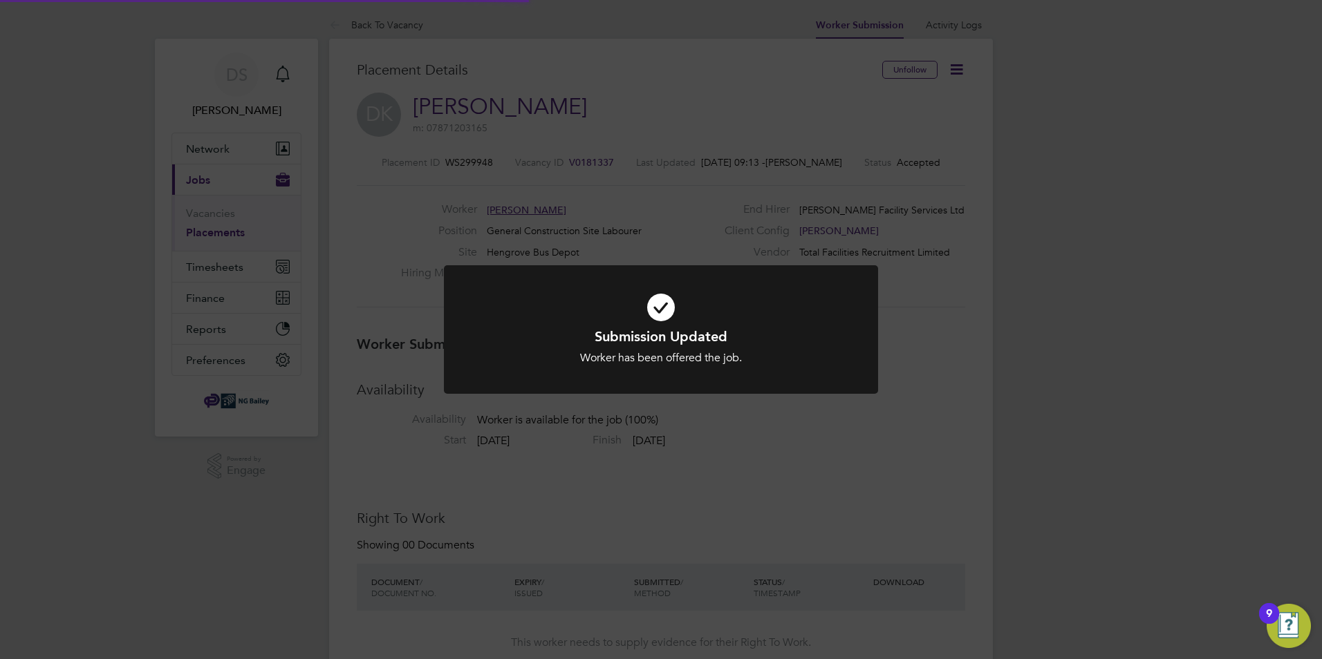
scroll to position [7, 7]
click at [946, 129] on div "Submission Updated Worker has been offered the job. Cancel Okay" at bounding box center [661, 329] width 1322 height 659
